Goal: Transaction & Acquisition: Purchase product/service

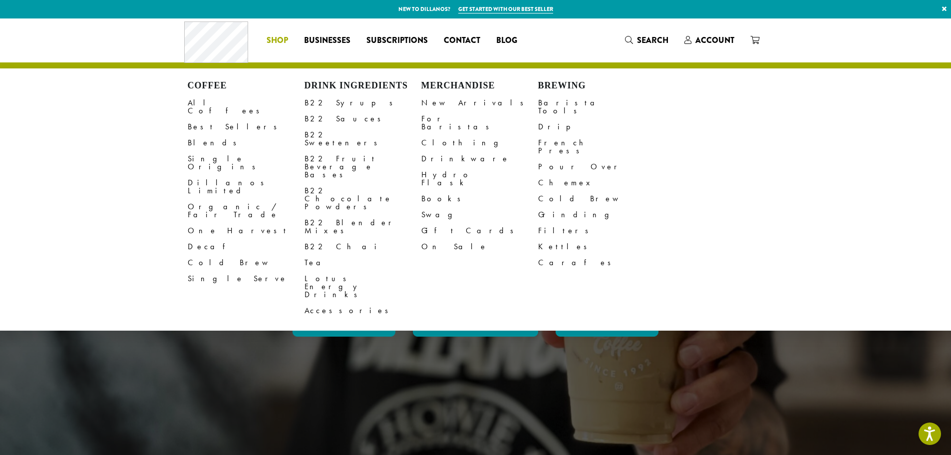
click at [280, 45] on span "Shop" at bounding box center [276, 40] width 21 height 12
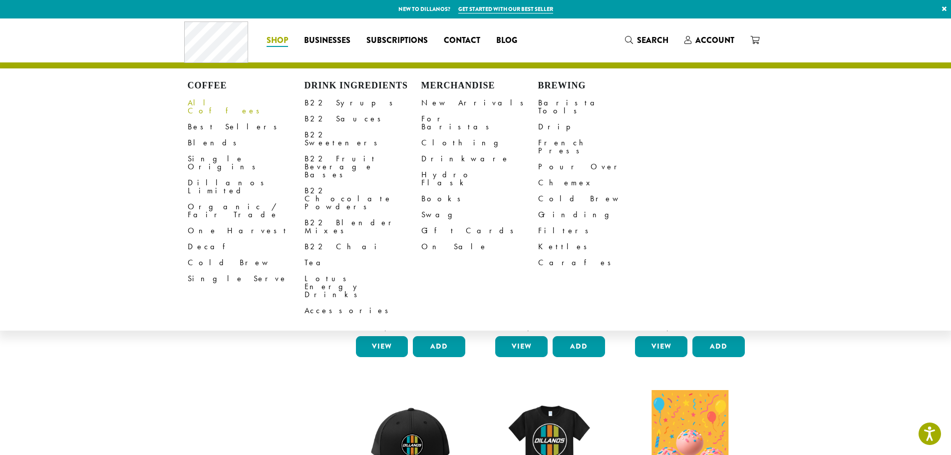
click at [214, 105] on link "All Coffees" at bounding box center [246, 107] width 117 height 24
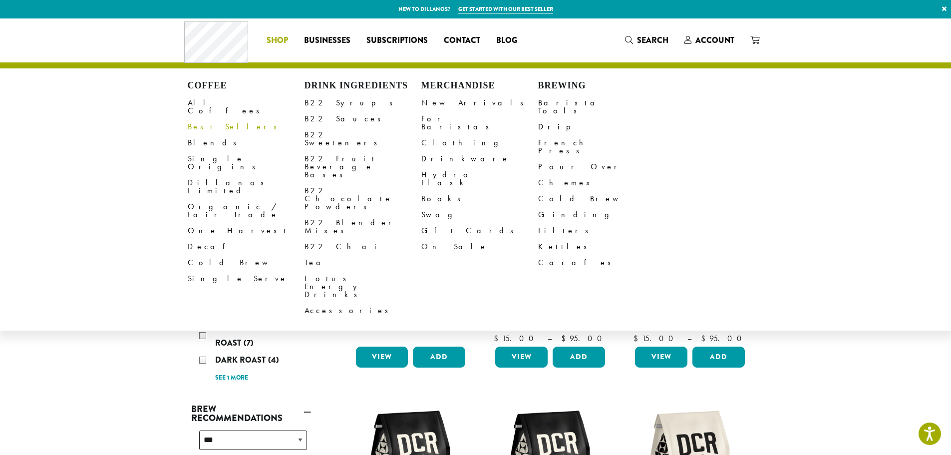
click at [215, 119] on link "Best Sellers" at bounding box center [246, 127] width 117 height 16
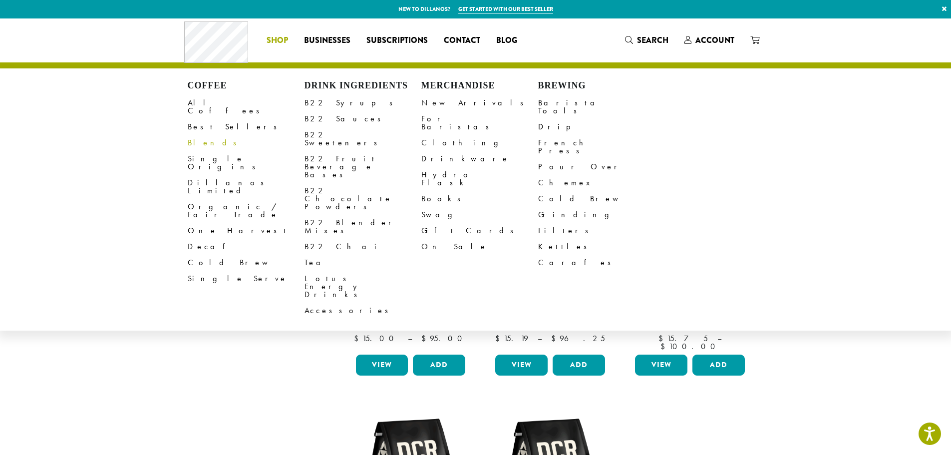
click at [193, 135] on link "Blends" at bounding box center [246, 143] width 117 height 16
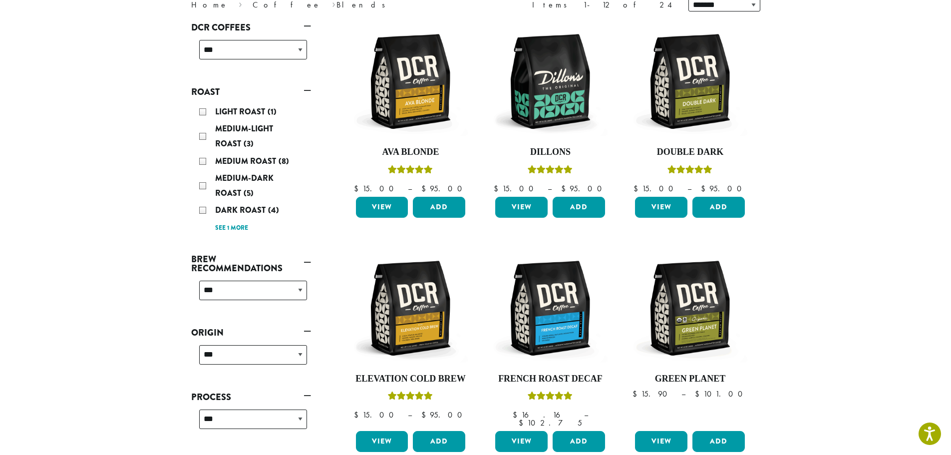
scroll to position [449, 0]
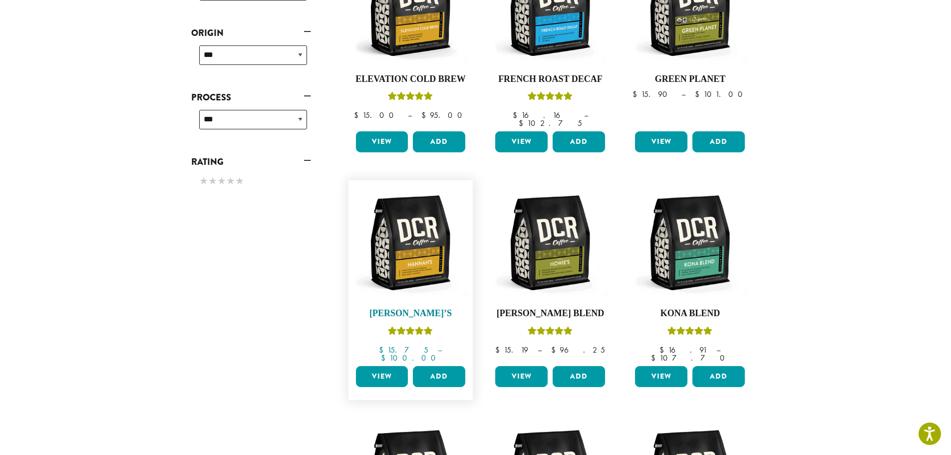
click at [412, 204] on img at bounding box center [410, 242] width 115 height 115
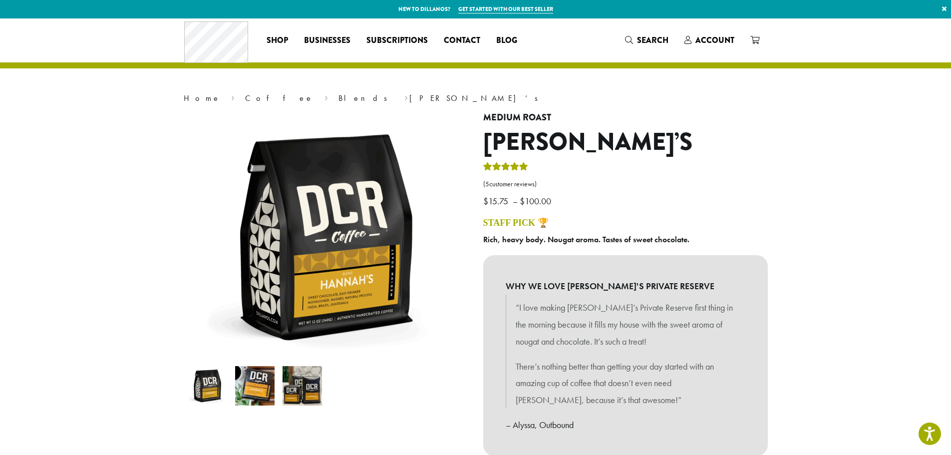
scroll to position [50, 0]
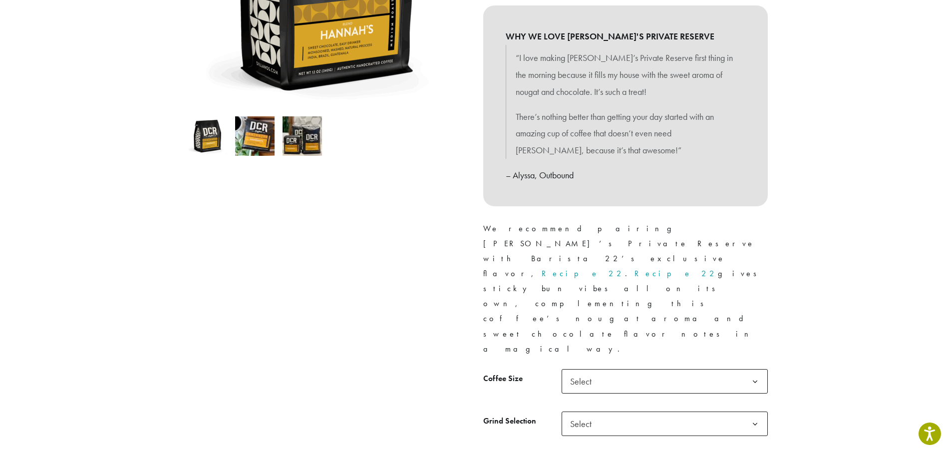
click at [603, 297] on div "Medium Roast Hannah’s ( 5 customer reviews) $ 15.75 – $ 100.00 Price range: $15…" at bounding box center [625, 177] width 299 height 629
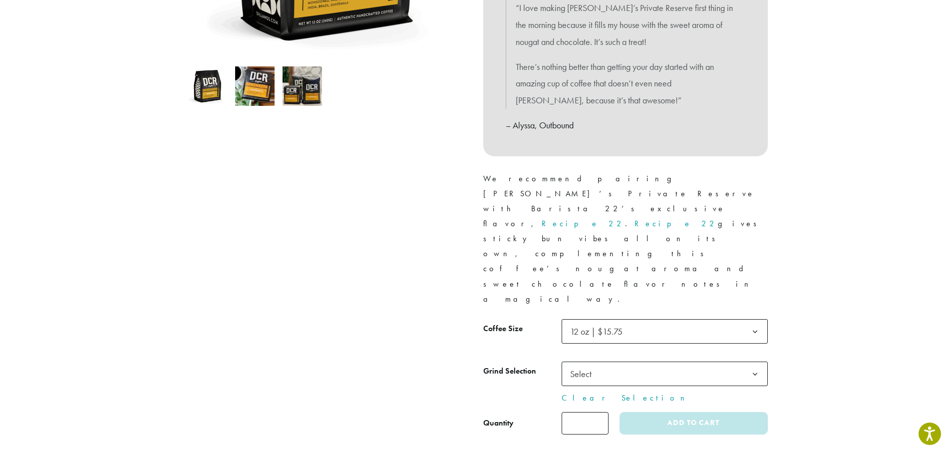
scroll to position [349, 0]
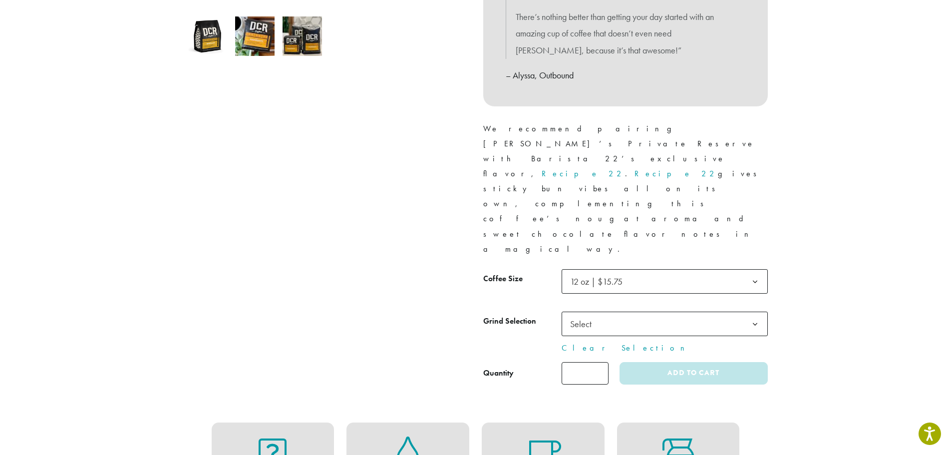
click at [598, 314] on span "Select" at bounding box center [583, 323] width 35 height 19
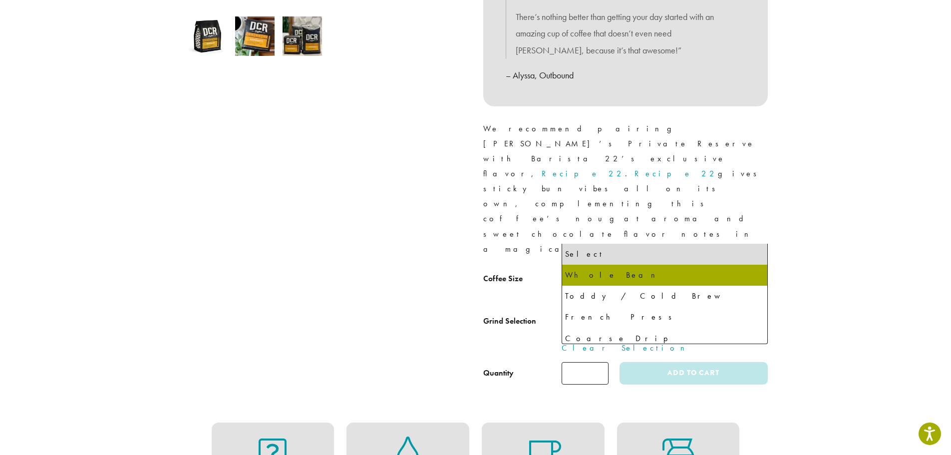
select select "*********"
select select "**********"
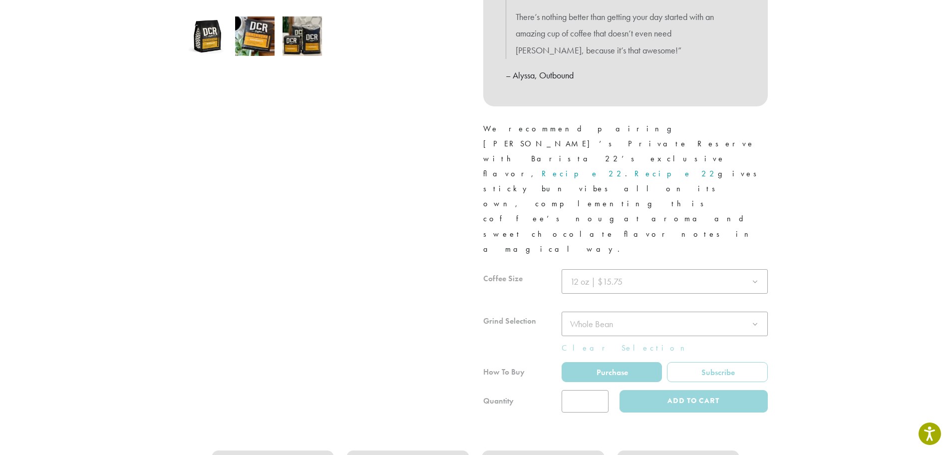
scroll to position [399, 0]
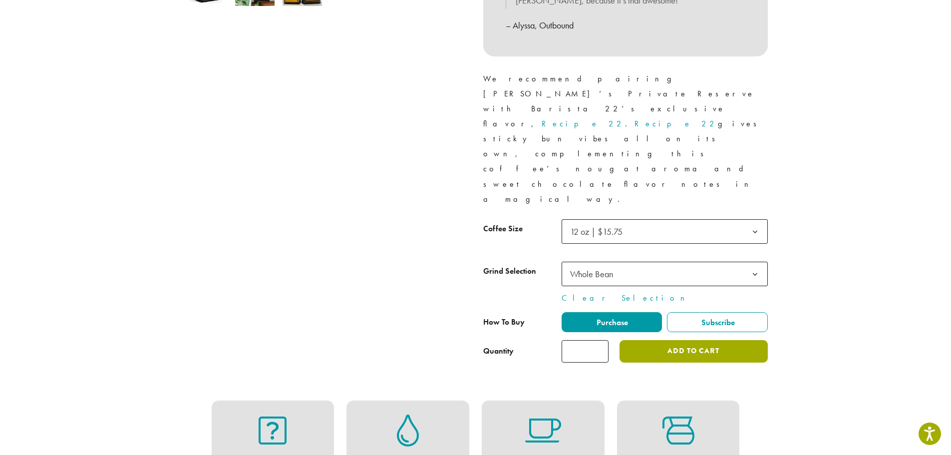
click at [652, 340] on button "Add to cart" at bounding box center [693, 351] width 148 height 22
click at [681, 340] on button "Add to cart" at bounding box center [693, 351] width 148 height 22
click at [686, 340] on button "Add to cart" at bounding box center [693, 351] width 148 height 22
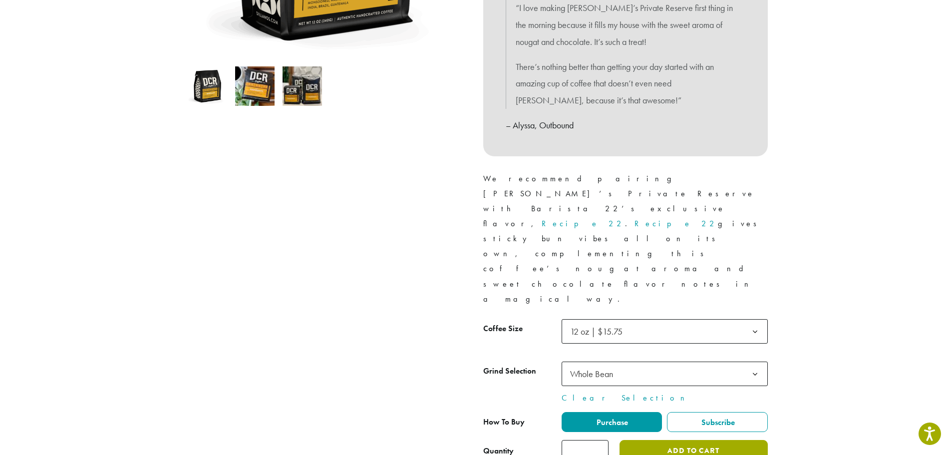
scroll to position [349, 0]
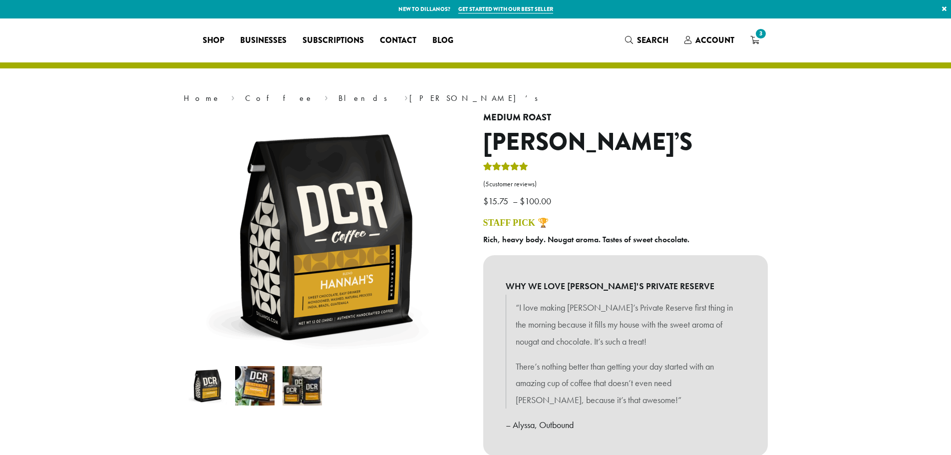
select select "*********"
select select "**********"
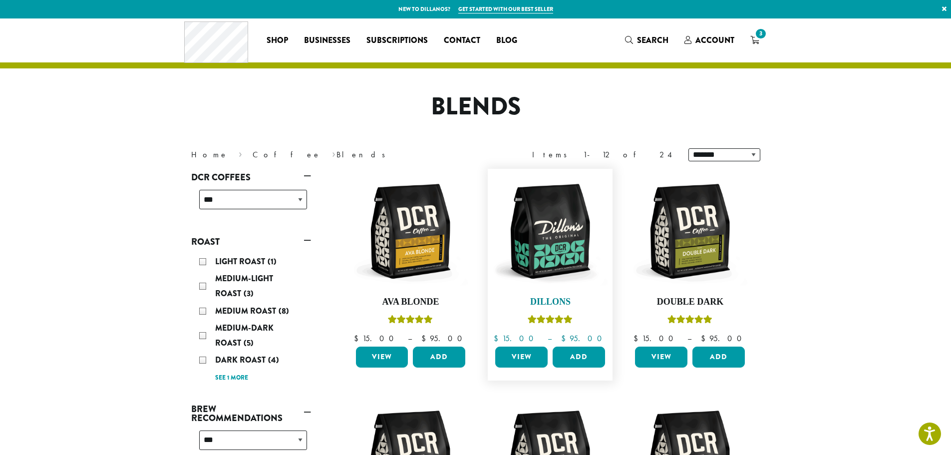
click at [542, 217] on img at bounding box center [550, 231] width 115 height 115
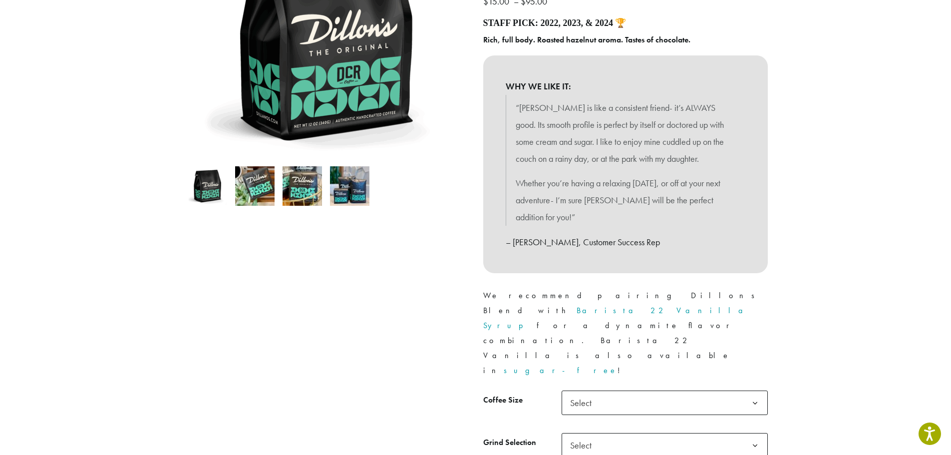
scroll to position [299, 0]
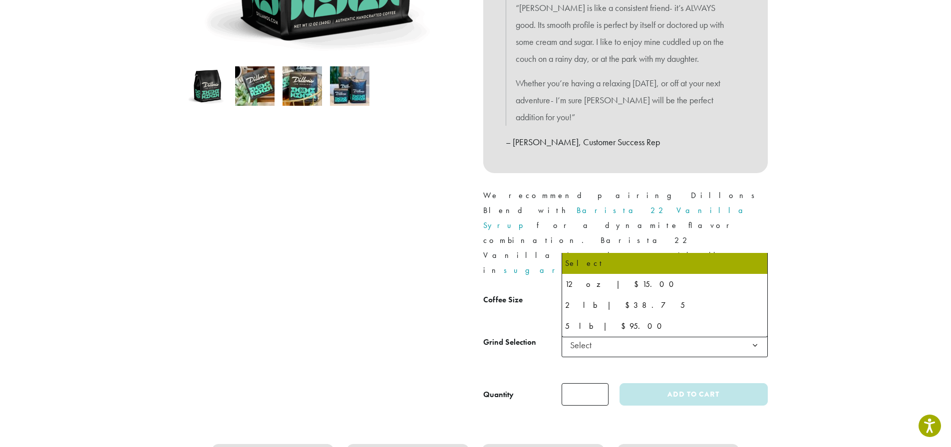
click at [580, 293] on span "Select" at bounding box center [583, 302] width 35 height 19
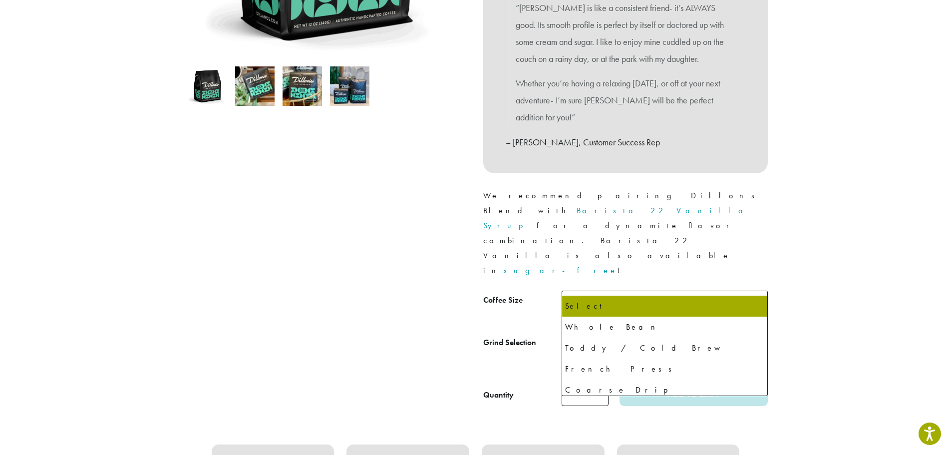
click at [577, 335] on span "Select" at bounding box center [583, 344] width 35 height 19
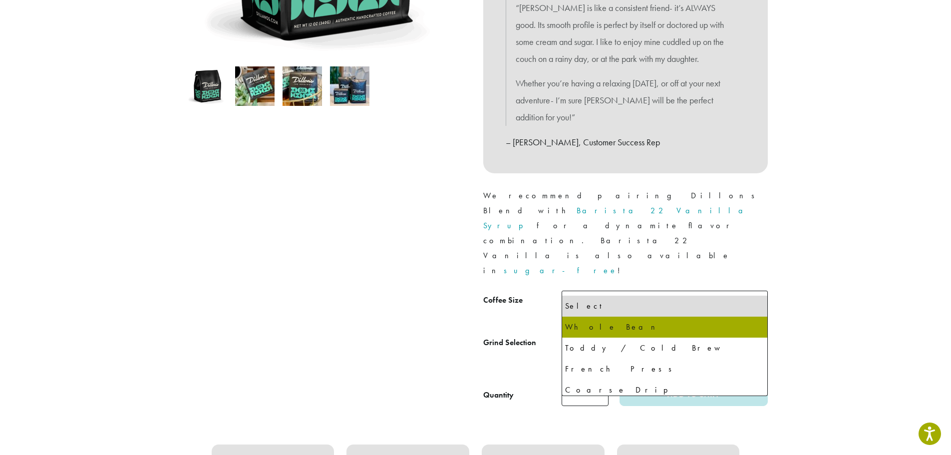
select select "*********"
select select "**********"
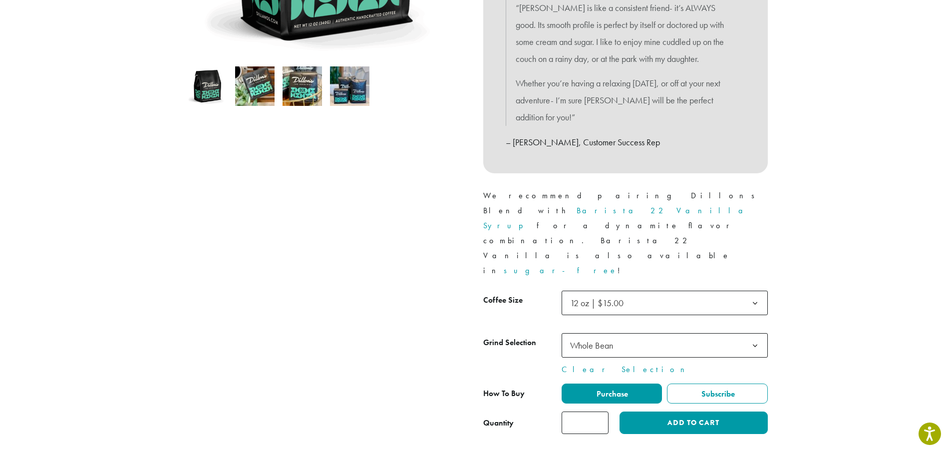
scroll to position [399, 0]
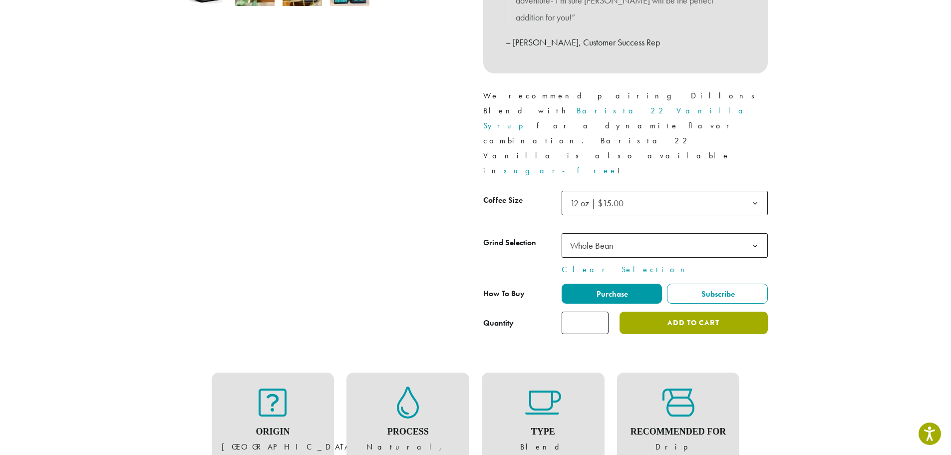
click at [654, 311] on button "Add to cart" at bounding box center [693, 322] width 148 height 22
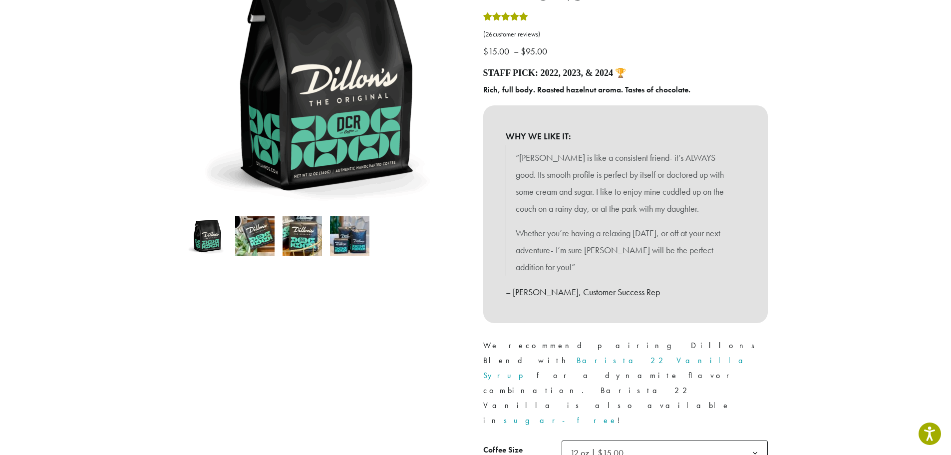
scroll to position [0, 0]
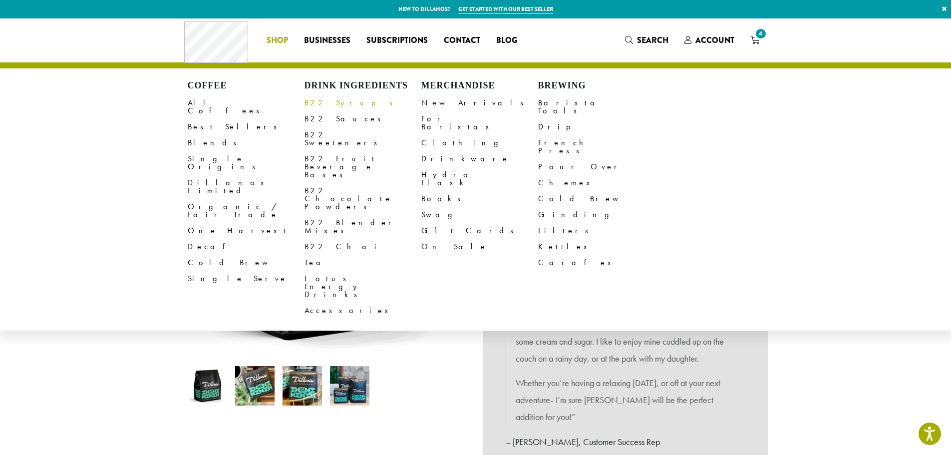
click at [326, 106] on link "B22 Syrups" at bounding box center [362, 103] width 117 height 16
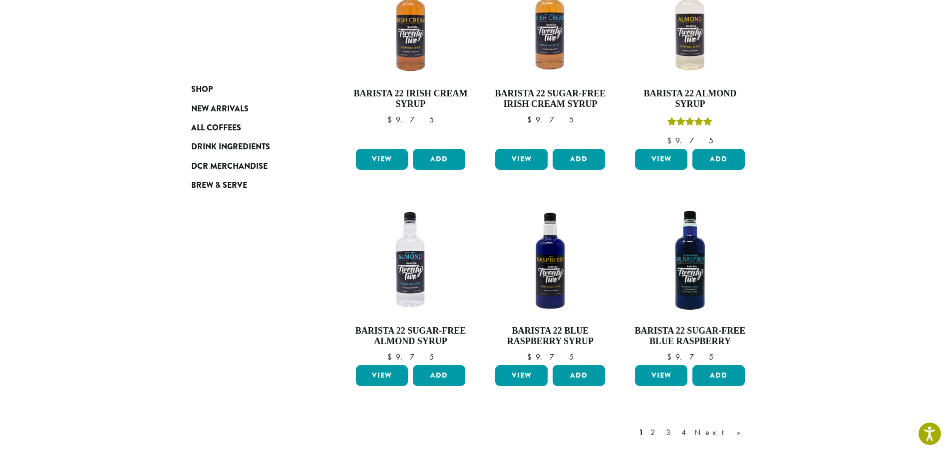
scroll to position [798, 0]
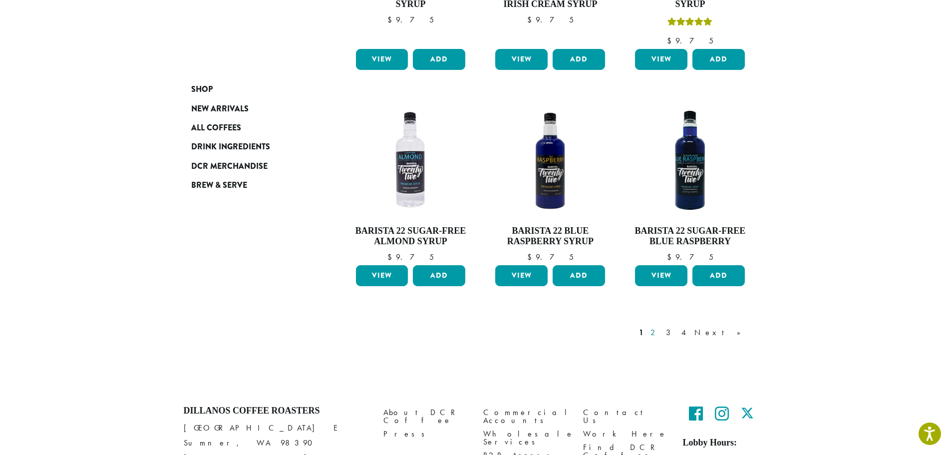
click at [661, 326] on link "2" at bounding box center [654, 332] width 12 height 12
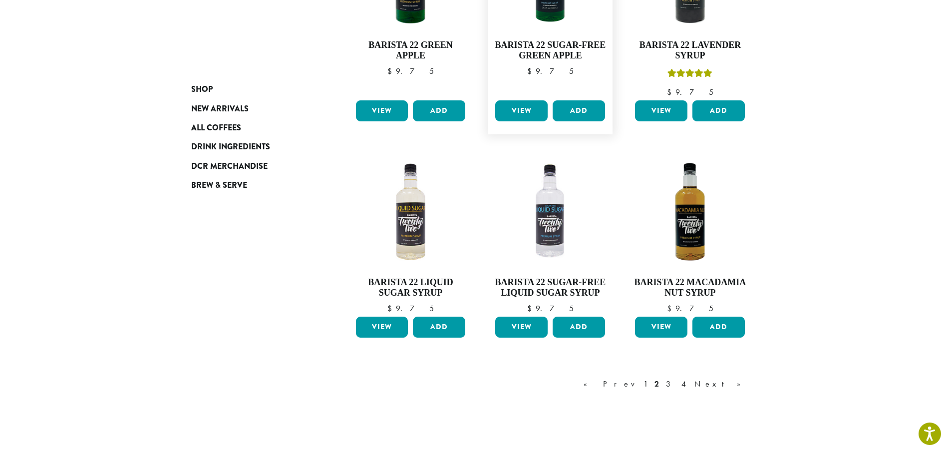
scroll to position [760, 0]
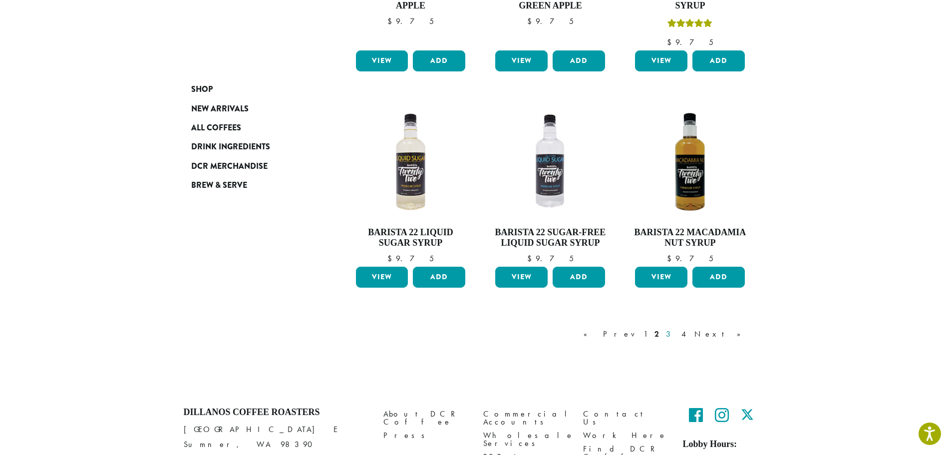
click at [676, 335] on link "3" at bounding box center [670, 334] width 12 height 12
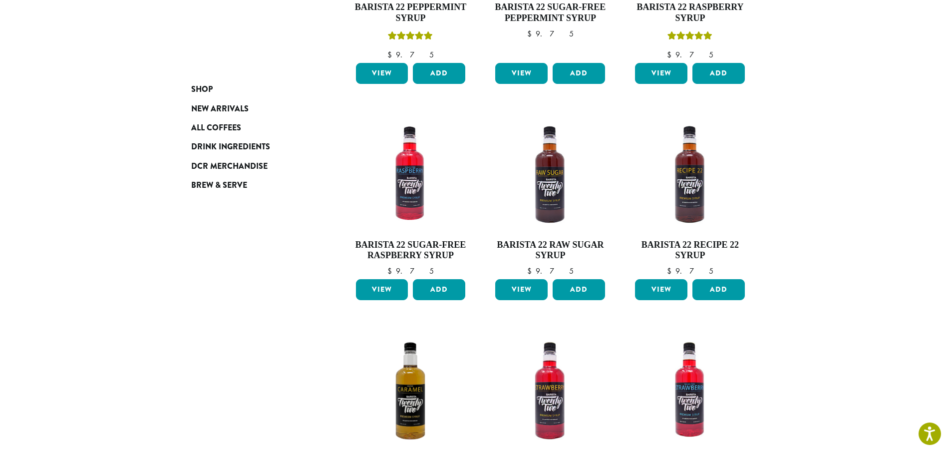
scroll to position [610, 0]
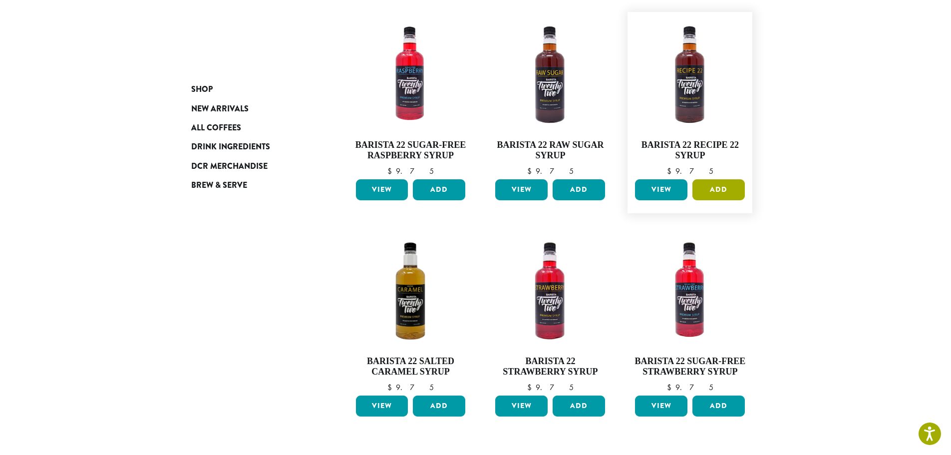
click at [712, 187] on button "Add" at bounding box center [718, 189] width 52 height 21
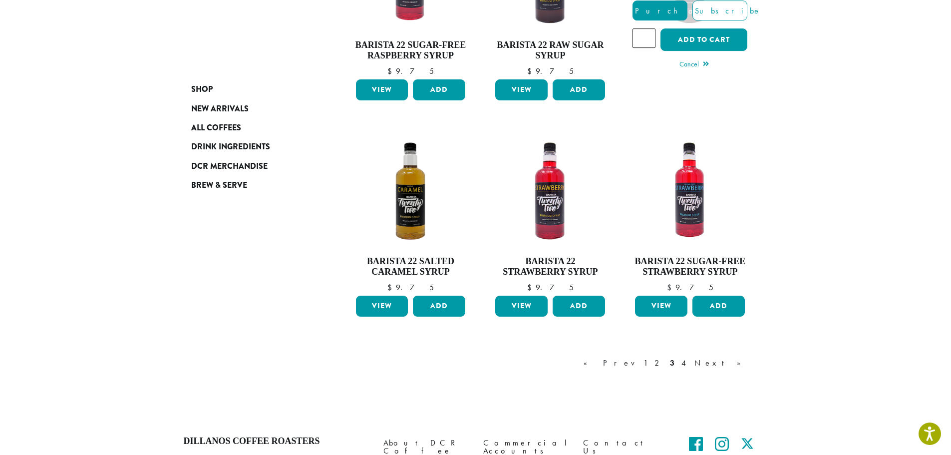
scroll to position [760, 0]
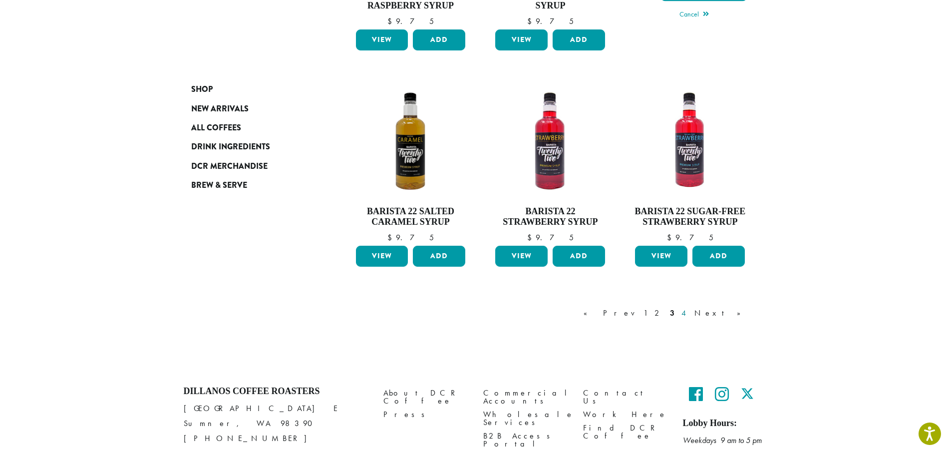
click at [689, 313] on link "4" at bounding box center [684, 313] width 10 height 12
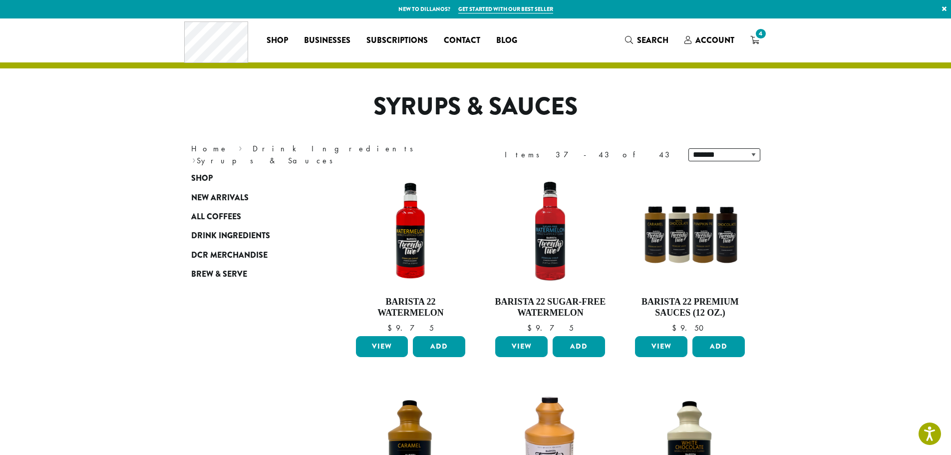
drag, startPoint x: 620, startPoint y: 324, endPoint x: 334, endPoint y: 188, distance: 316.5
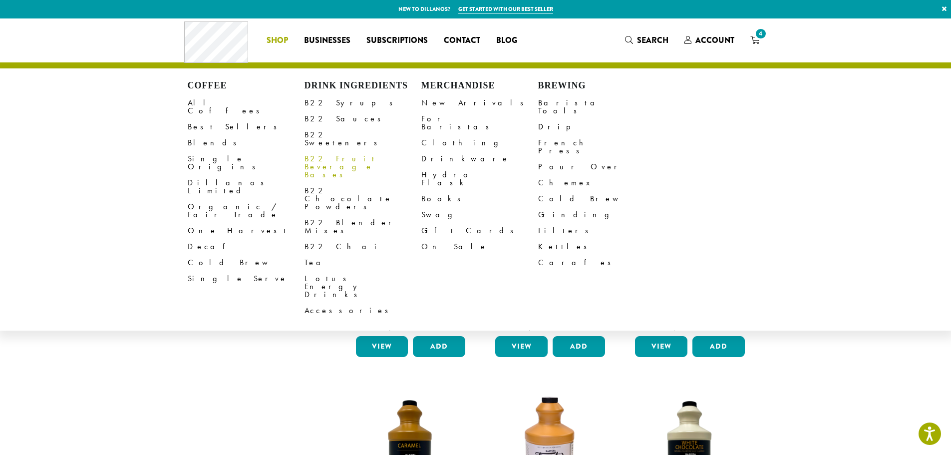
click at [375, 152] on link "B22 Fruit Beverage Bases" at bounding box center [362, 167] width 117 height 32
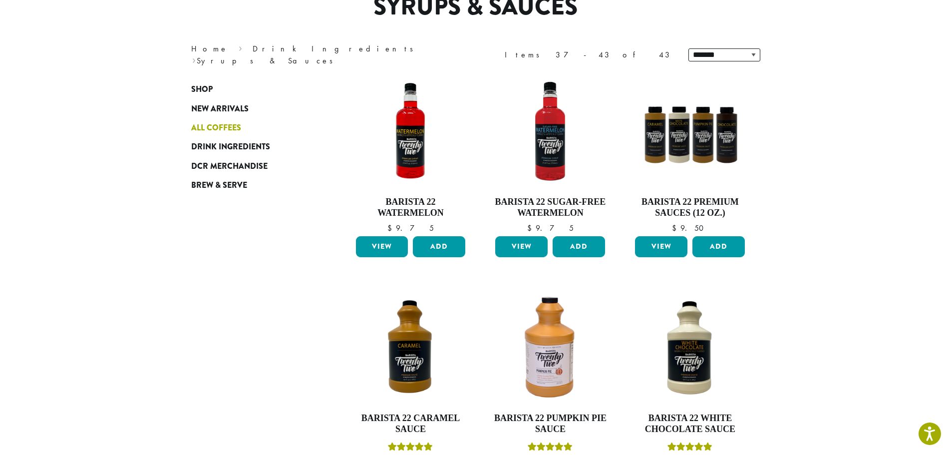
scroll to position [150, 0]
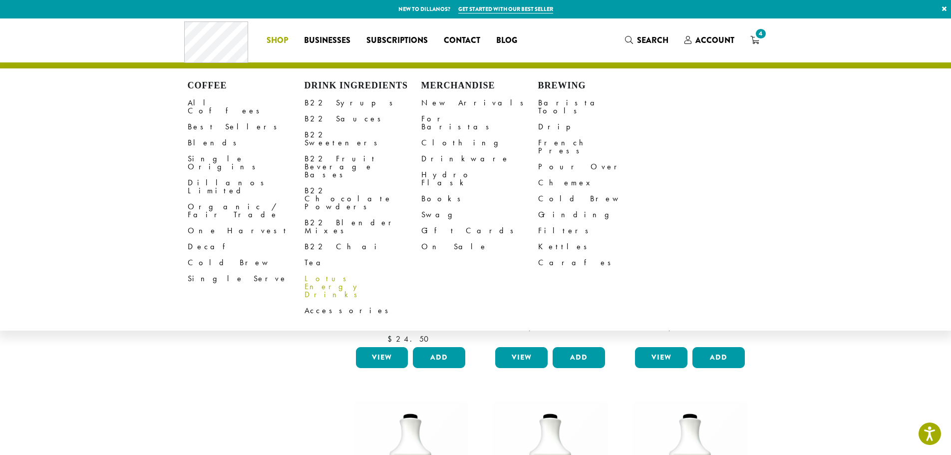
click at [360, 270] on link "Lotus Energy Drinks" at bounding box center [362, 286] width 117 height 32
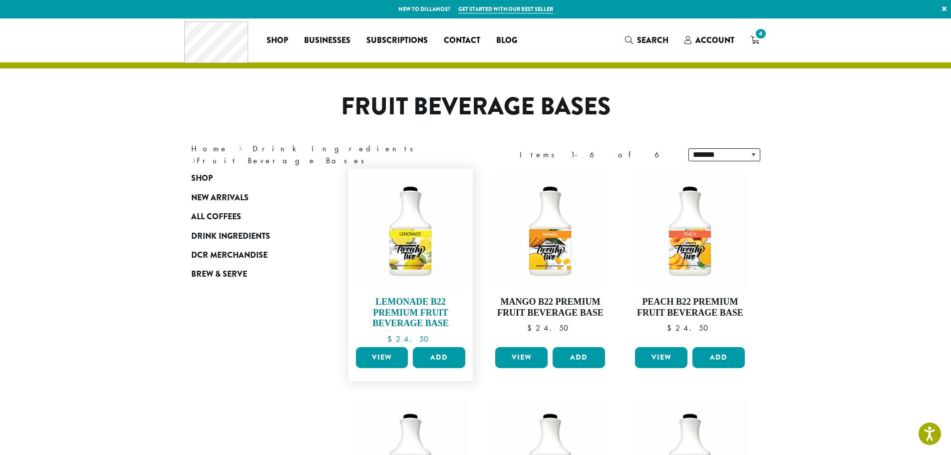
scroll to position [50, 0]
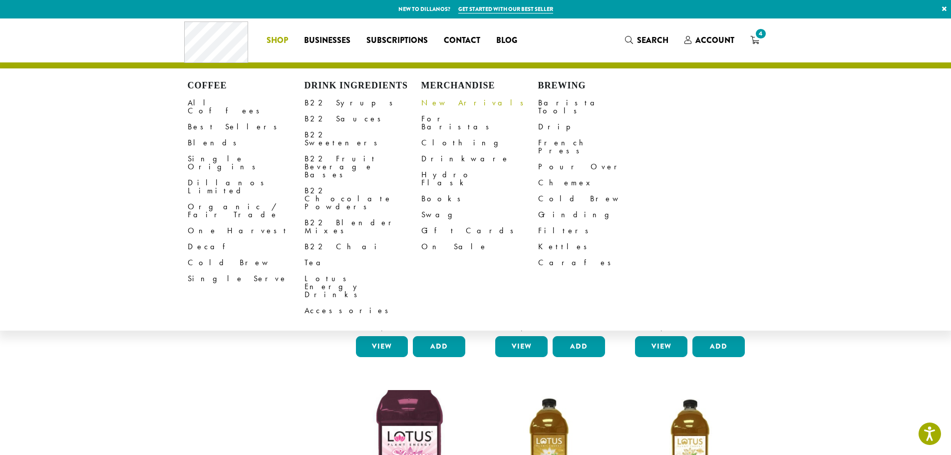
click at [458, 102] on link "New Arrivals" at bounding box center [479, 103] width 117 height 16
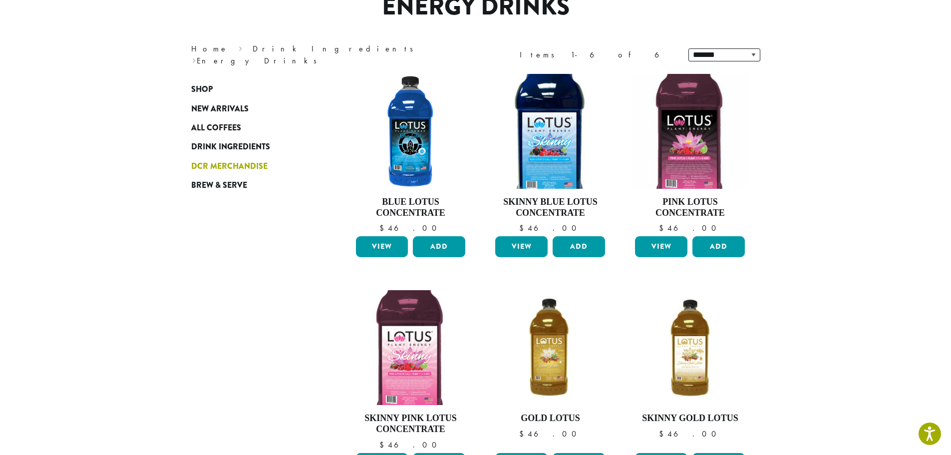
scroll to position [150, 0]
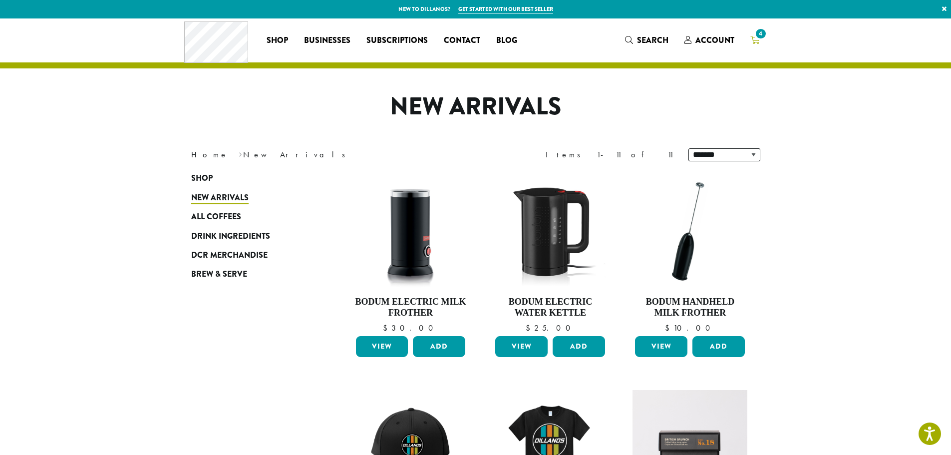
click at [758, 40] on span "4" at bounding box center [760, 33] width 13 height 13
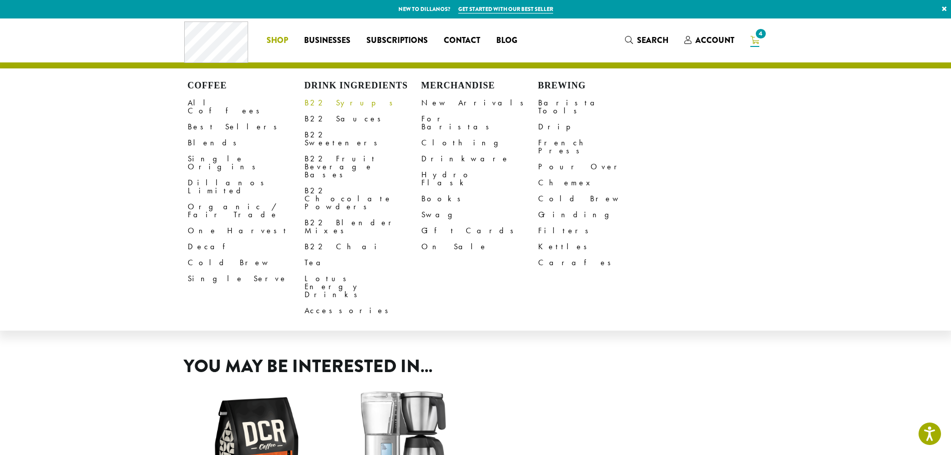
click at [324, 103] on link "B22 Syrups" at bounding box center [362, 103] width 117 height 16
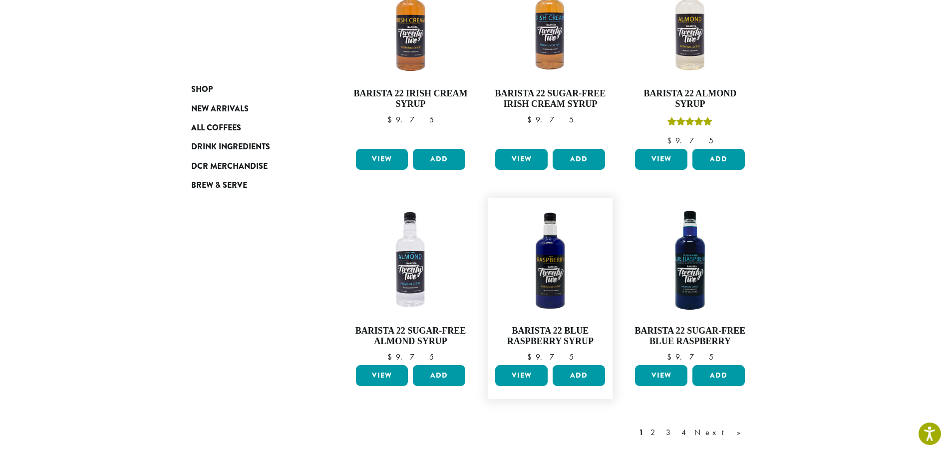
scroll to position [845, 0]
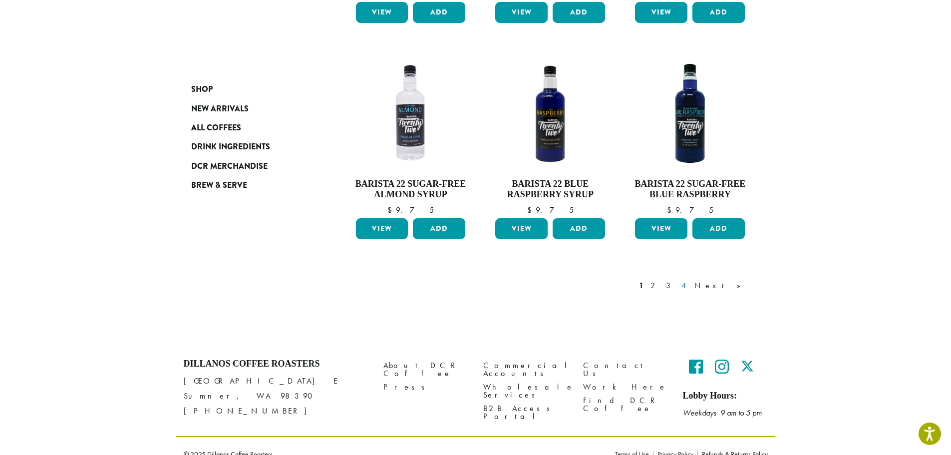
click at [689, 279] on link "4" at bounding box center [684, 285] width 10 height 12
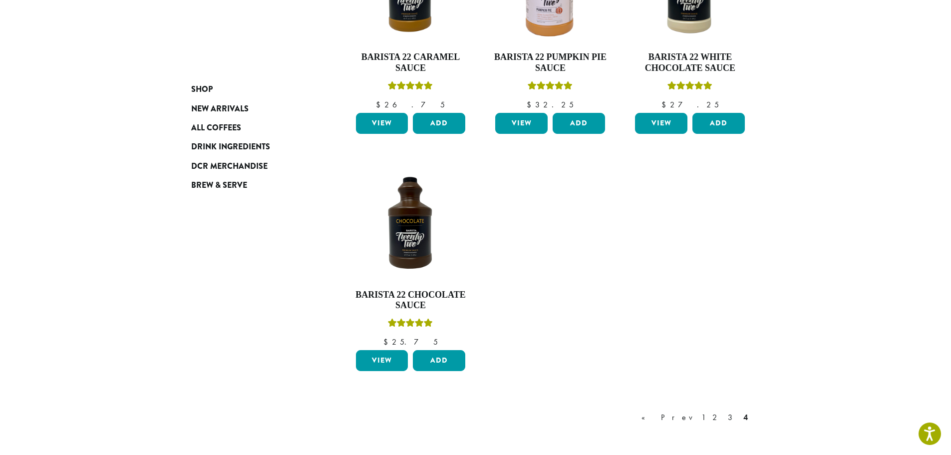
scroll to position [608, 0]
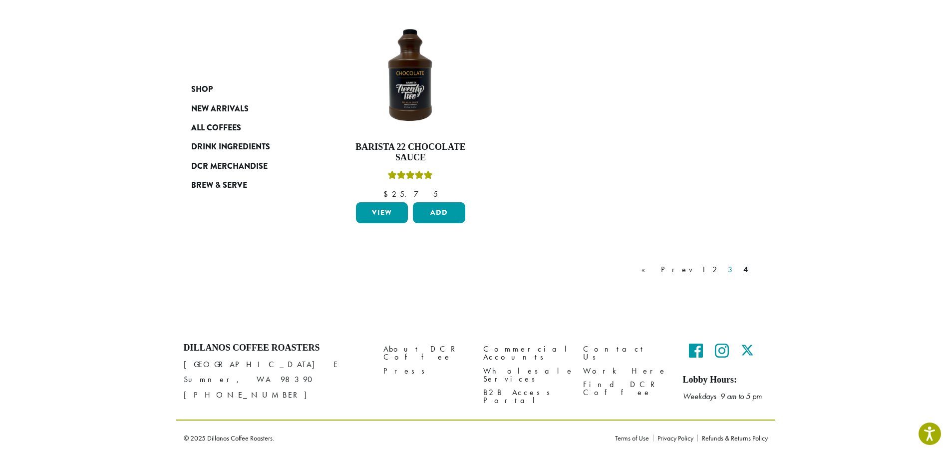
click at [729, 268] on link "3" at bounding box center [732, 269] width 12 height 12
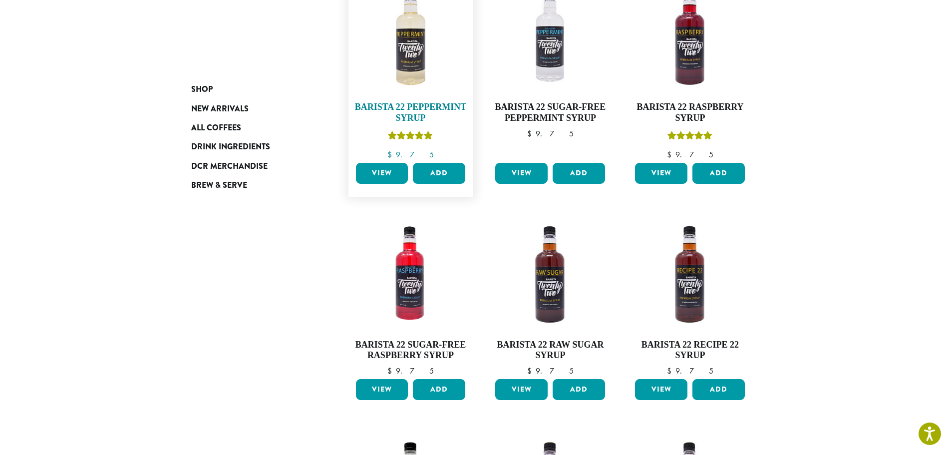
scroll to position [510, 0]
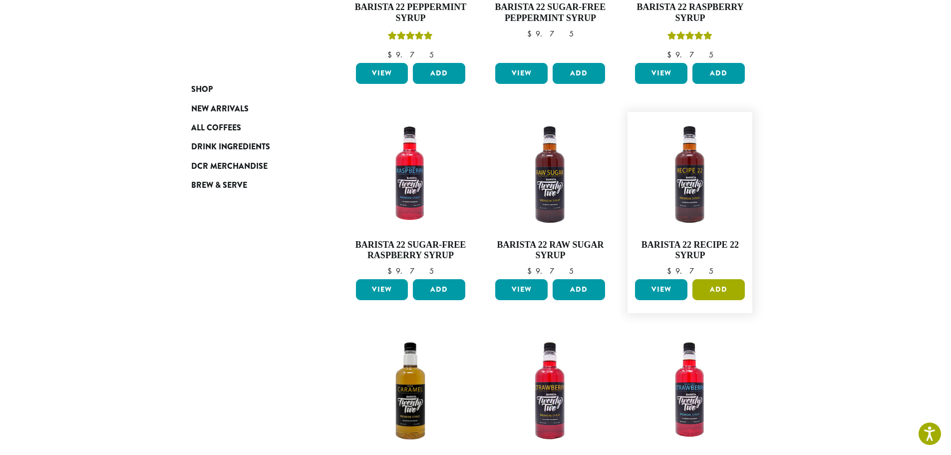
click at [711, 288] on button "Add" at bounding box center [718, 289] width 52 height 21
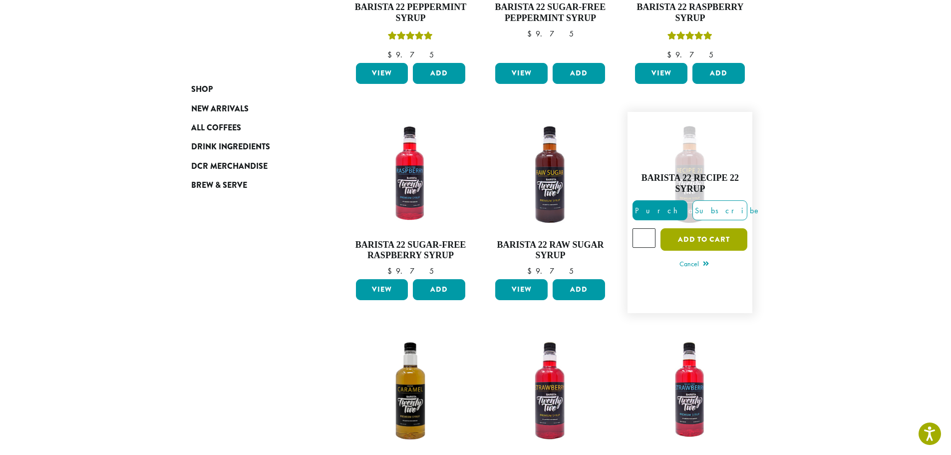
click at [694, 242] on button "Add to cart" at bounding box center [703, 239] width 87 height 22
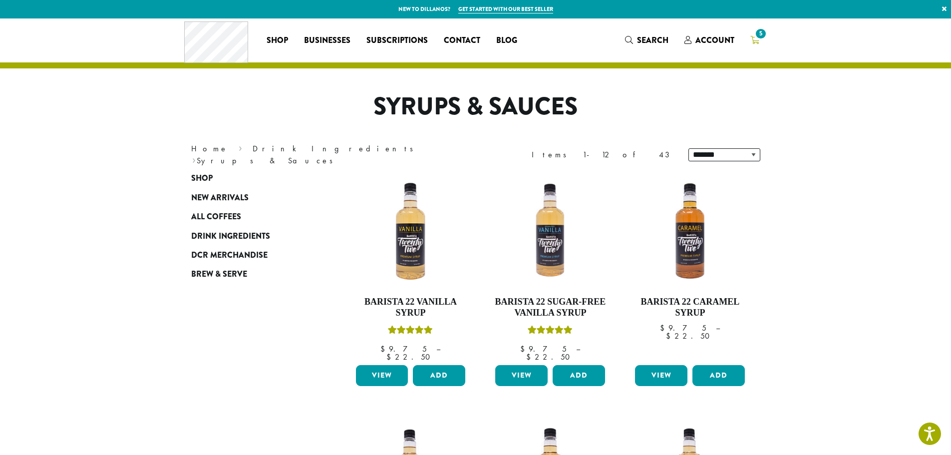
click at [755, 35] on span "5" at bounding box center [760, 33] width 13 height 13
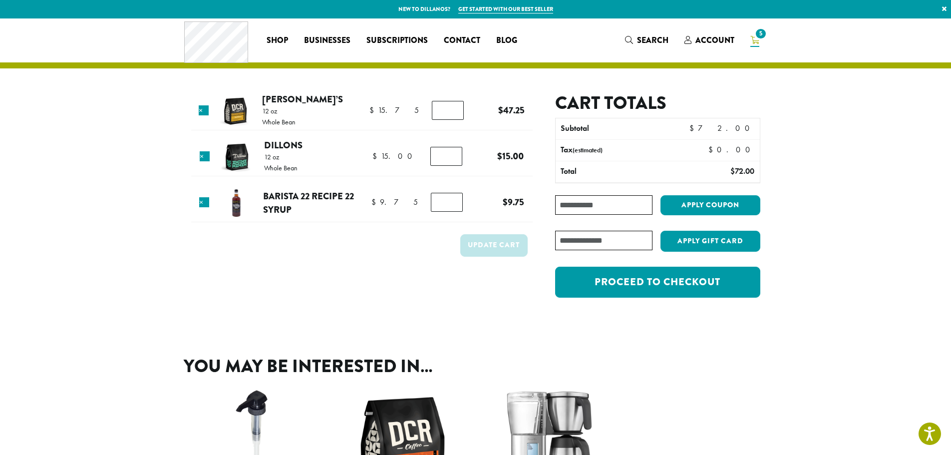
click at [454, 113] on input "*" at bounding box center [448, 110] width 32 height 19
type input "*"
click at [454, 113] on input "*" at bounding box center [448, 110] width 32 height 19
click at [347, 310] on div "Product Price Quantity Subtotal × Hannah’s 12 oz Whole Bean $ 15.75 $ 15.75 Han…" at bounding box center [475, 174] width 599 height 313
drag, startPoint x: 491, startPoint y: 258, endPoint x: 500, endPoint y: 245, distance: 16.3
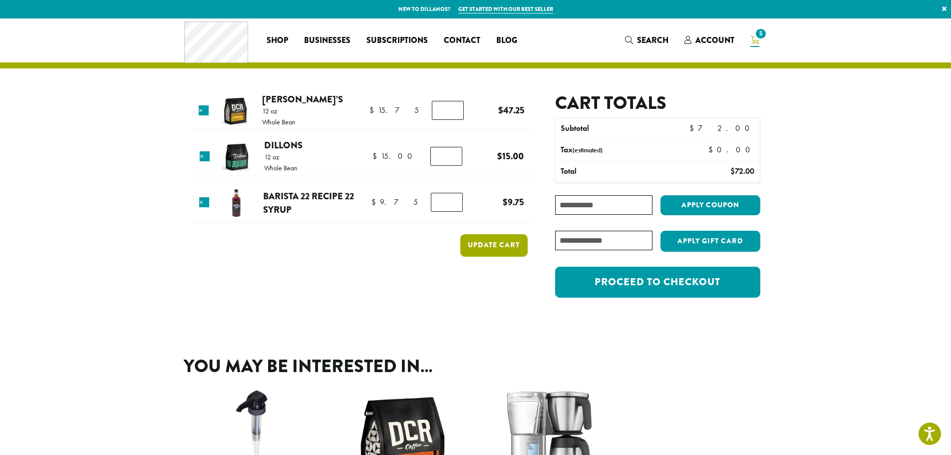
click at [492, 256] on div "Update cart" at bounding box center [493, 247] width 67 height 27
click at [500, 245] on button "Update cart" at bounding box center [493, 245] width 67 height 22
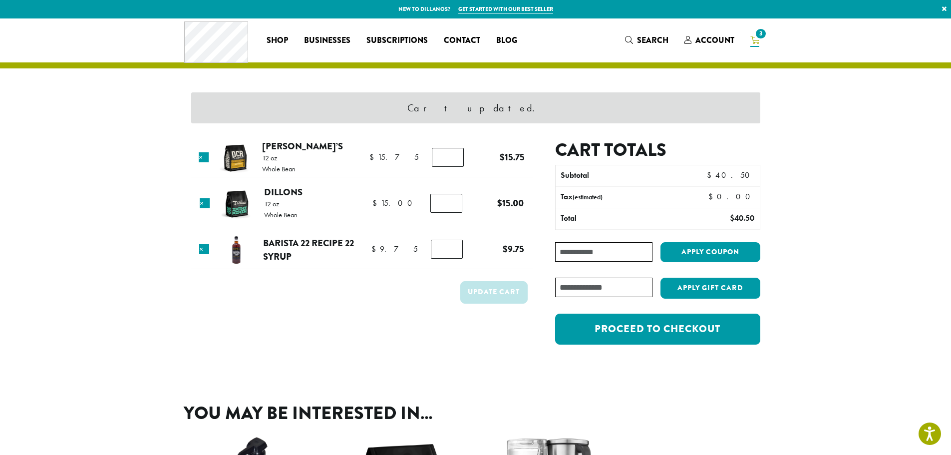
click at [611, 257] on input "Coupon:" at bounding box center [603, 251] width 97 height 19
type input "*******"
click at [686, 251] on button "Apply coupon" at bounding box center [710, 252] width 100 height 20
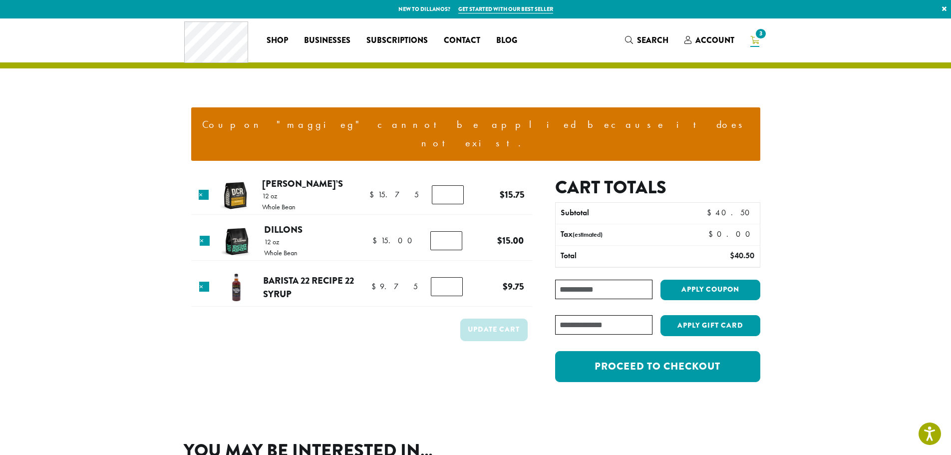
click at [610, 259] on div "Cart totals Subtotal $ 40.50 Tax (estimated) $ 0.00 Total $ 40.50 Coupon: Apply…" at bounding box center [657, 285] width 205 height 216
click at [606, 279] on input "Coupon:" at bounding box center [603, 288] width 97 height 19
type input "*"
type input "*********"
click at [711, 279] on button "Apply coupon" at bounding box center [710, 289] width 100 height 20
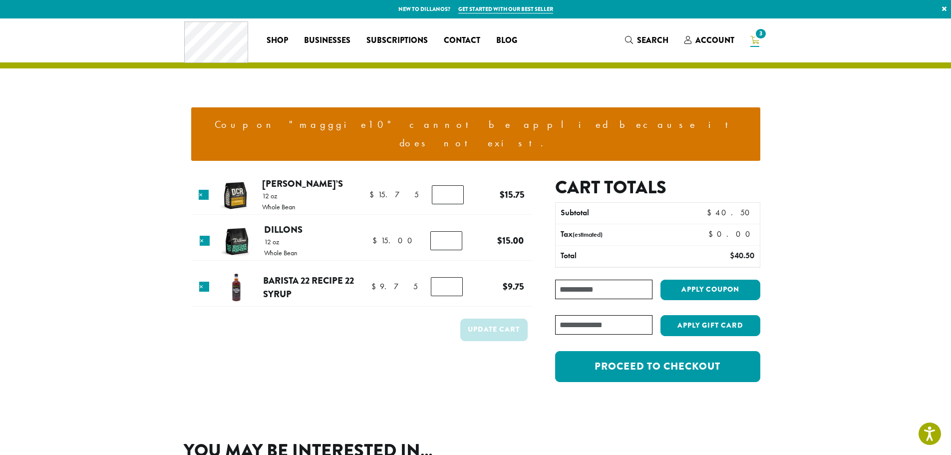
click at [628, 279] on input "Coupon:" at bounding box center [603, 288] width 97 height 19
type input "*"
type input "********"
click at [673, 279] on button "Apply coupon" at bounding box center [710, 289] width 100 height 20
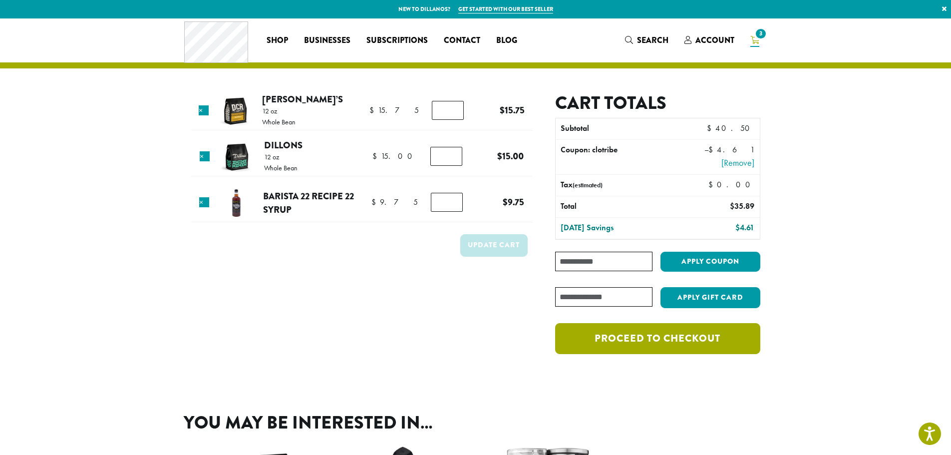
click at [634, 340] on link "Proceed to checkout" at bounding box center [657, 338] width 205 height 31
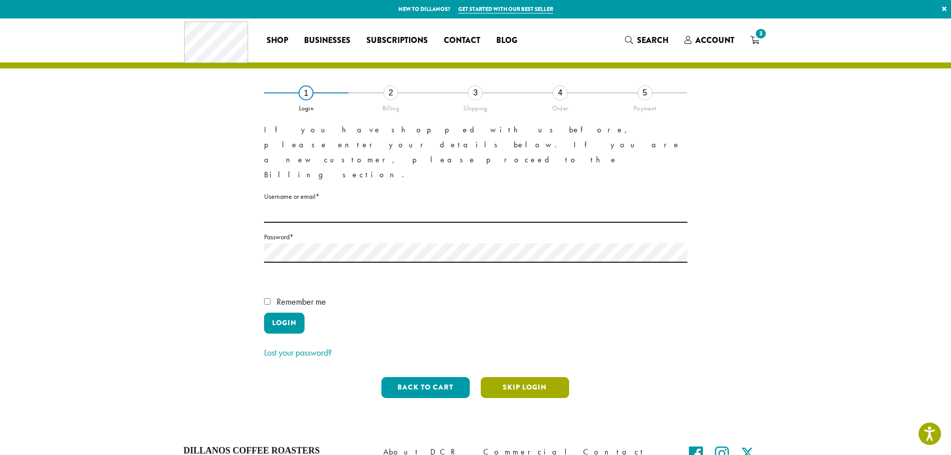
click at [517, 377] on button "Skip Login" at bounding box center [525, 387] width 88 height 21
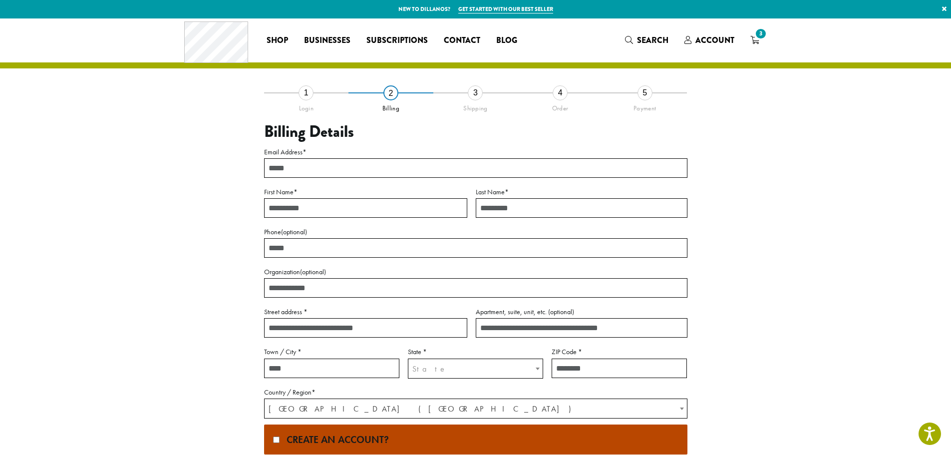
click at [369, 169] on input "Email Address *" at bounding box center [475, 167] width 423 height 19
type input "*"
type input "**********"
type input "********"
type input "*******"
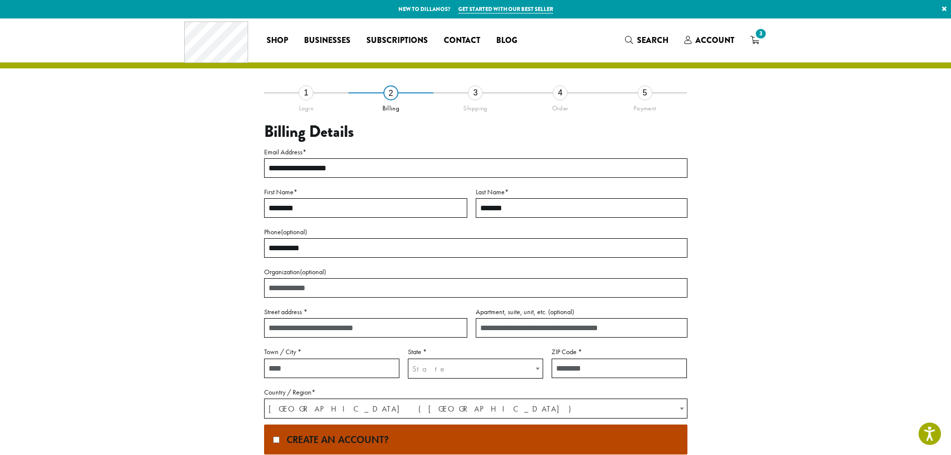
type input "**********"
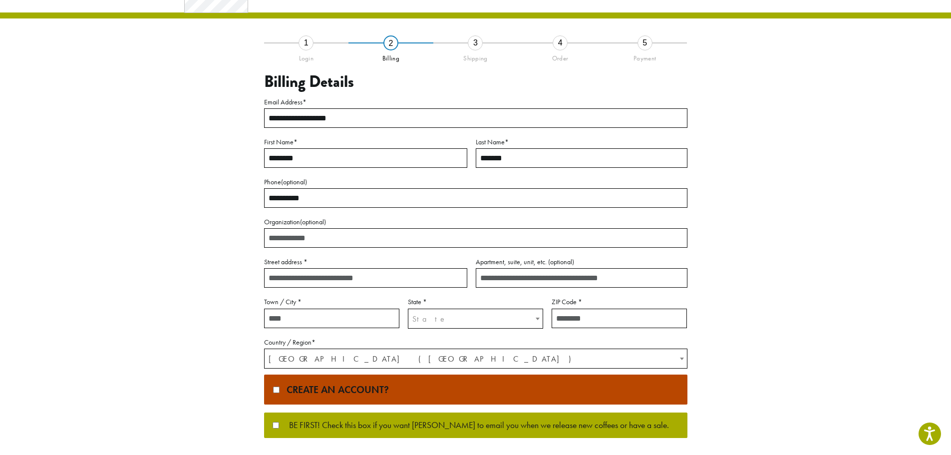
click at [371, 274] on input "Street address *" at bounding box center [365, 277] width 203 height 19
type input "**********"
type input "********"
click at [432, 310] on span "State" at bounding box center [475, 318] width 134 height 19
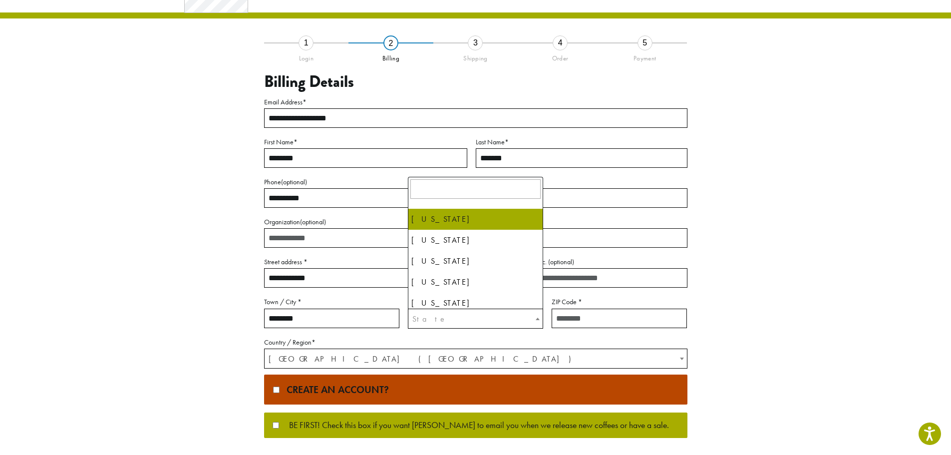
scroll to position [100, 0]
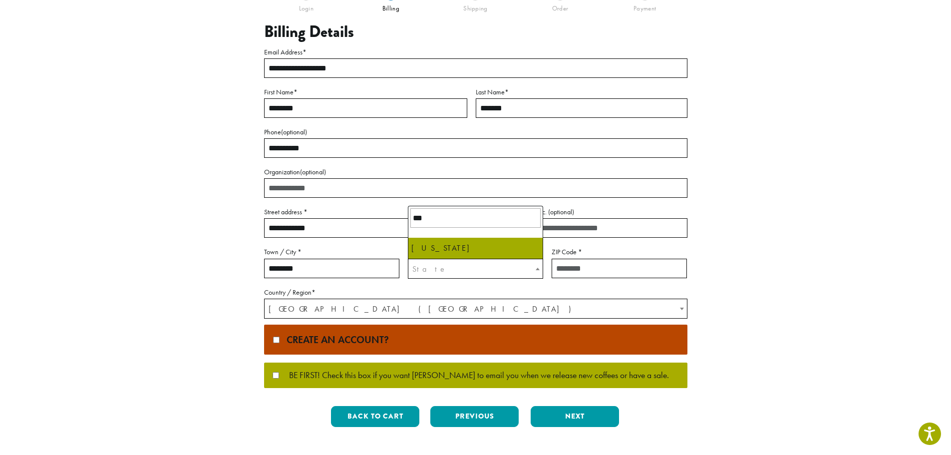
type input "***"
select select "**"
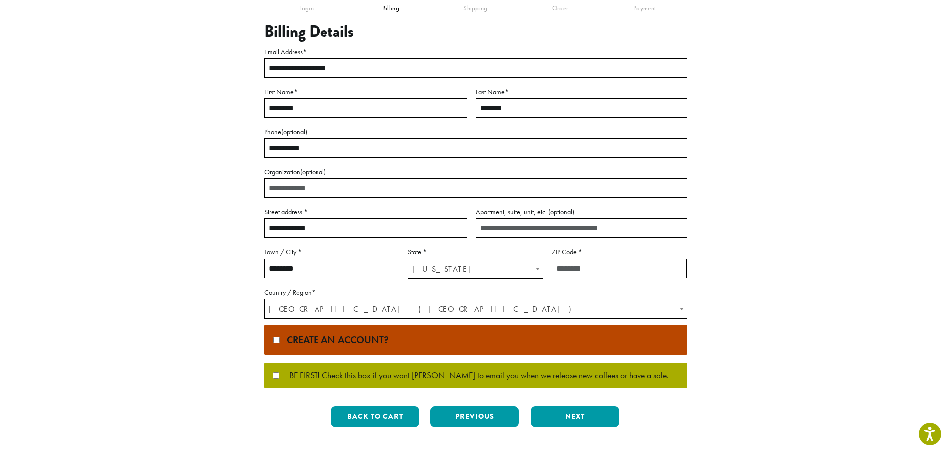
click at [571, 267] on input "ZIP Code *" at bounding box center [618, 267] width 135 height 19
type input "*****"
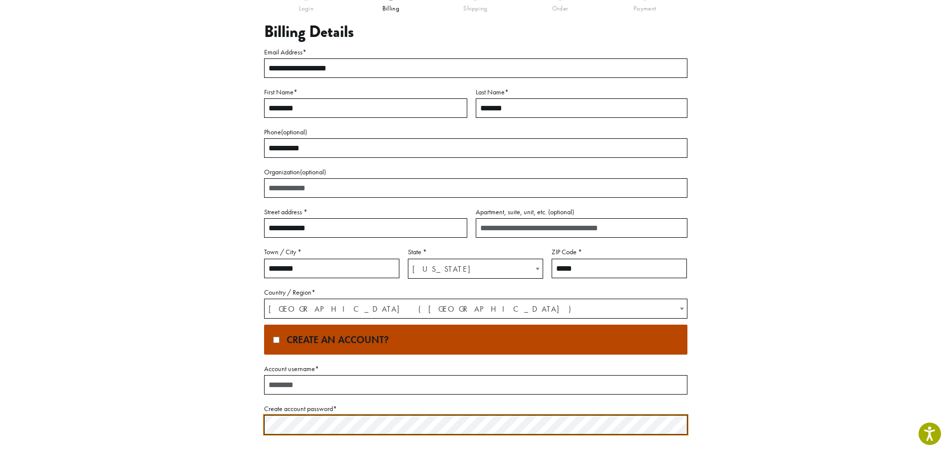
scroll to position [150, 0]
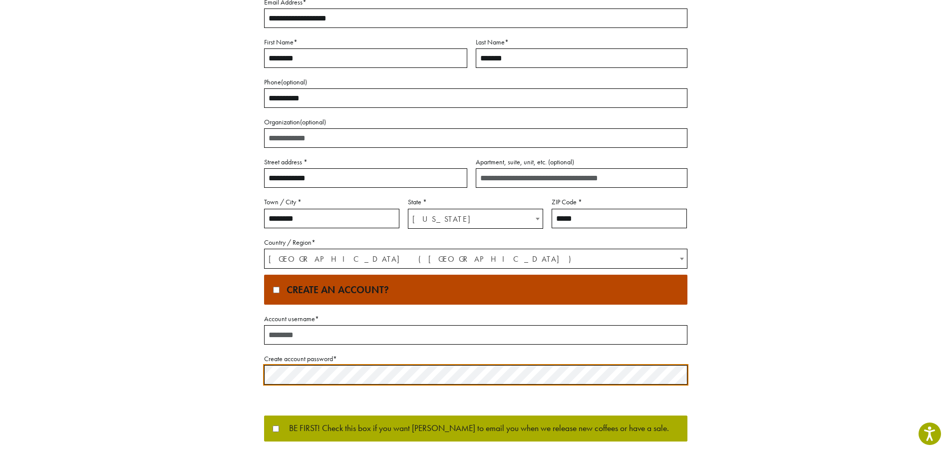
click at [295, 339] on input "Account username *" at bounding box center [475, 334] width 423 height 19
type input "*********"
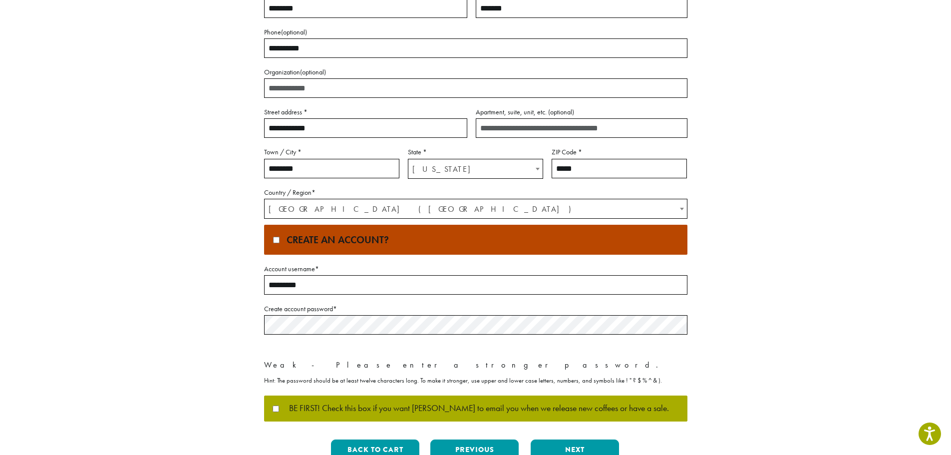
scroll to position [250, 0]
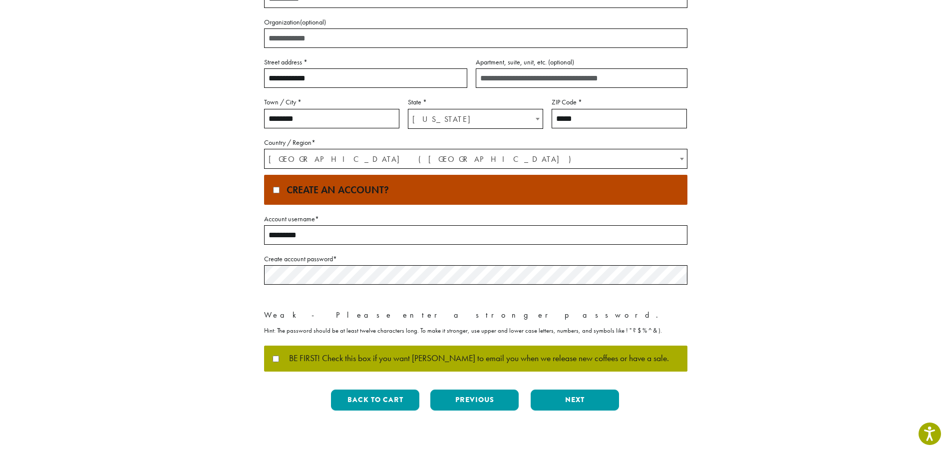
click at [249, 267] on div "**********" at bounding box center [475, 130] width 569 height 575
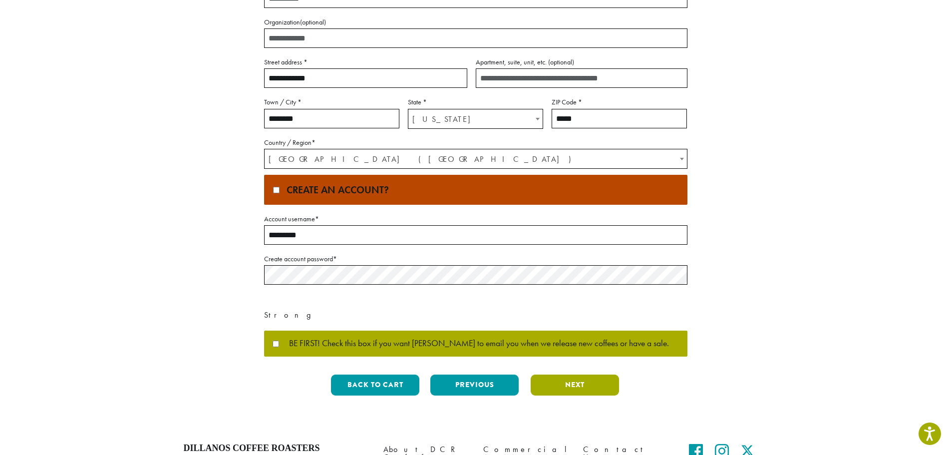
click at [597, 388] on button "Next" at bounding box center [574, 384] width 88 height 21
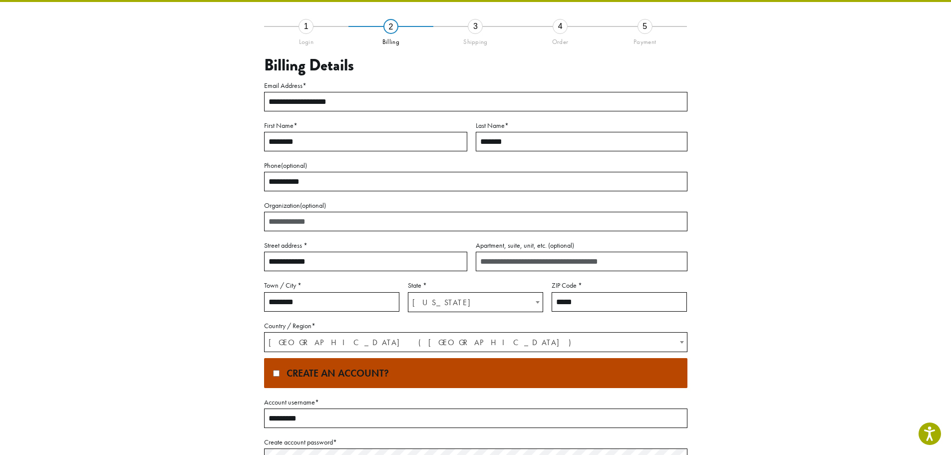
scroll to position [0, 0]
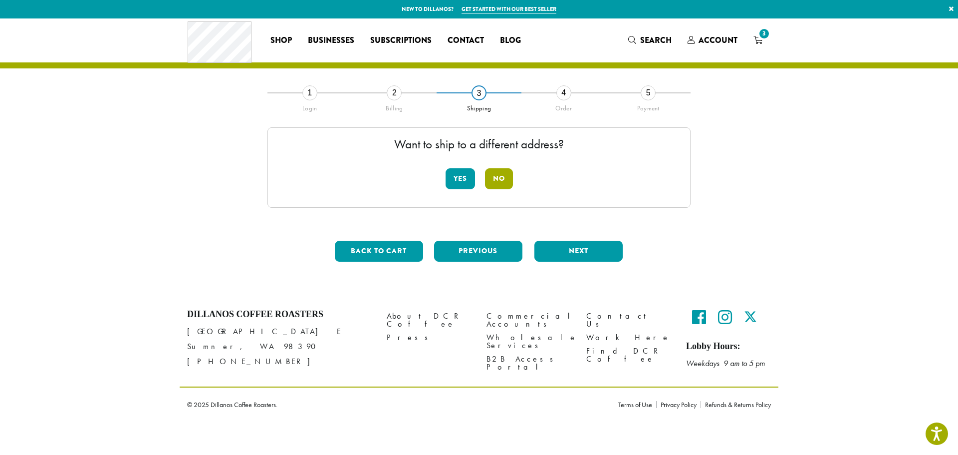
click at [503, 172] on button "No" at bounding box center [499, 178] width 28 height 21
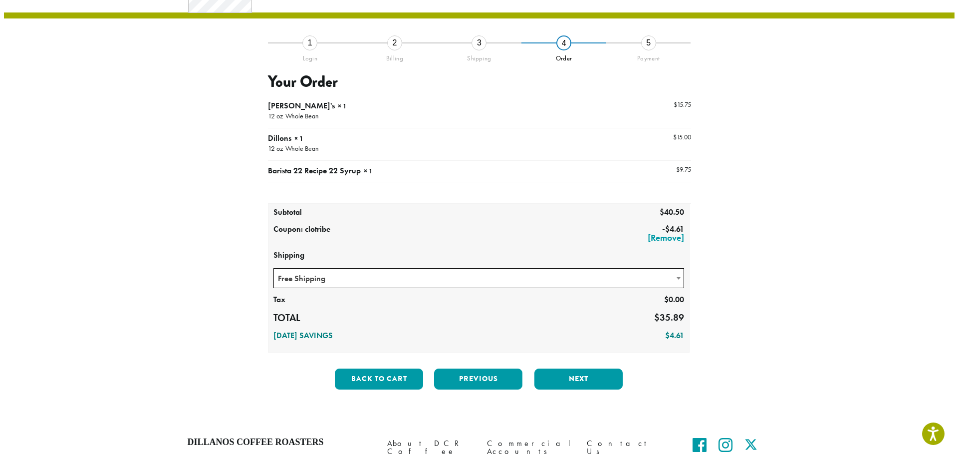
scroll to position [100, 0]
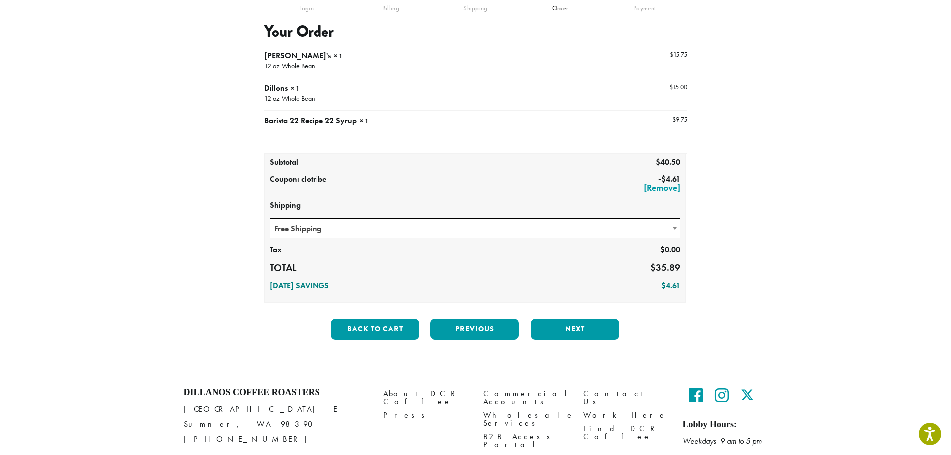
click at [432, 228] on span "Free Shipping" at bounding box center [475, 228] width 410 height 19
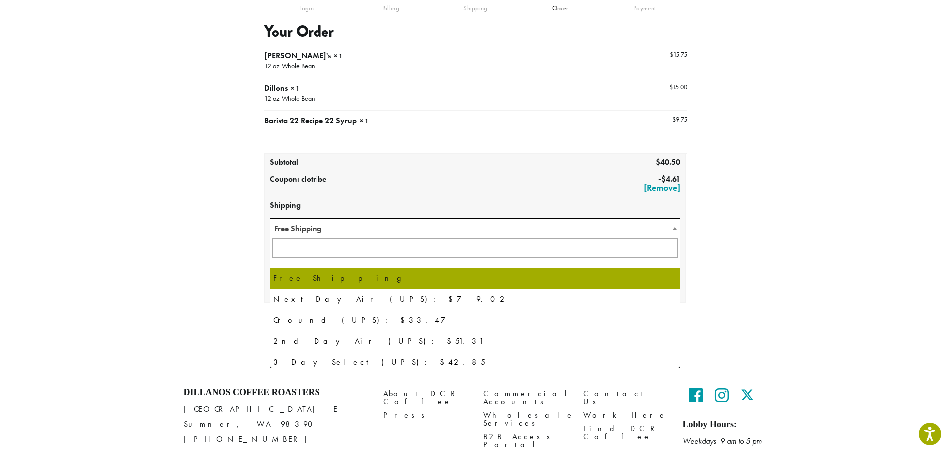
click at [432, 228] on span "Free Shipping" at bounding box center [475, 228] width 410 height 19
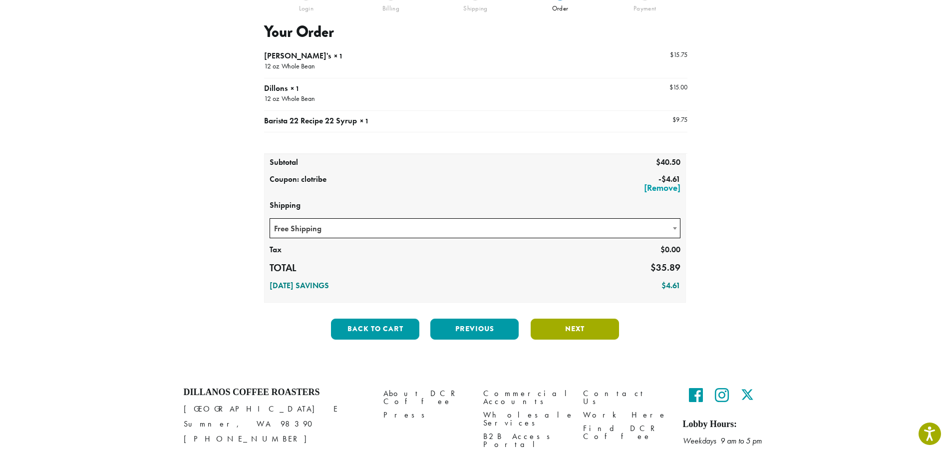
click at [583, 328] on button "Next" at bounding box center [574, 328] width 88 height 21
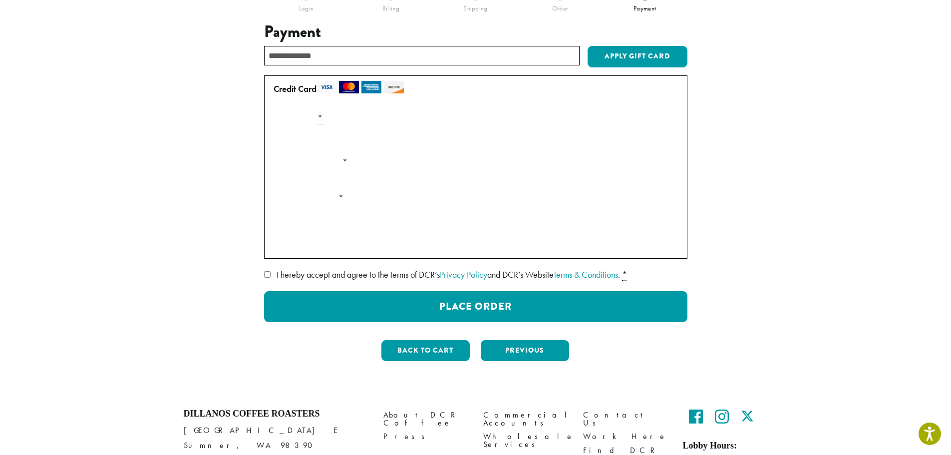
click at [316, 274] on span "I hereby accept and agree to the terms of DCR’s Privacy Policy and DCR’s Websit…" at bounding box center [447, 273] width 343 height 11
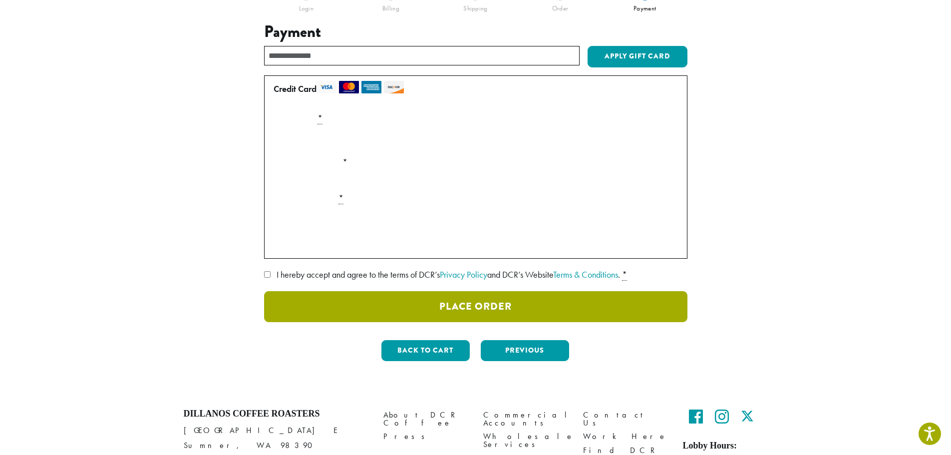
click at [341, 306] on button "Place Order" at bounding box center [475, 306] width 423 height 31
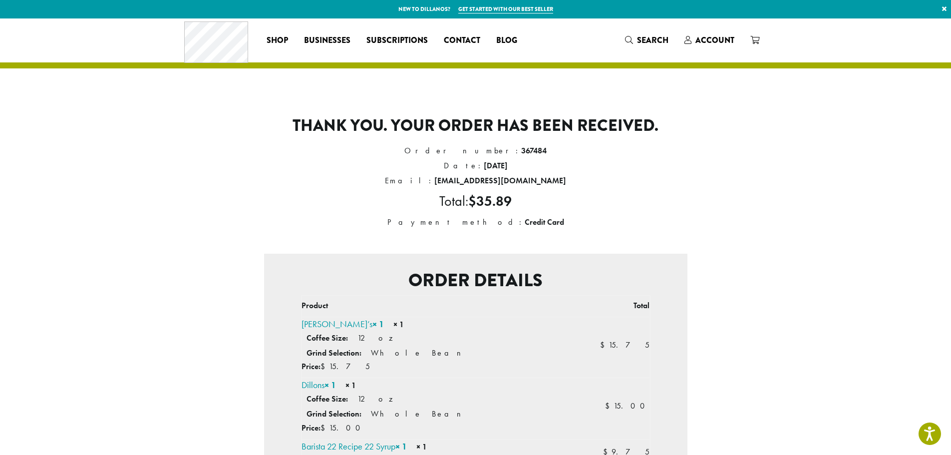
click at [436, 331] on li "Coffee Size: 12 oz" at bounding box center [438, 337] width 264 height 15
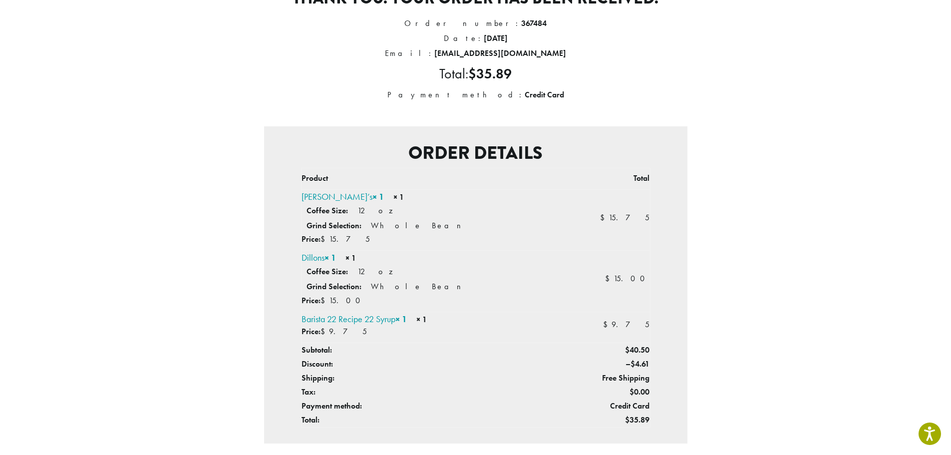
scroll to position [377, 0]
